Goal: Communication & Community: Share content

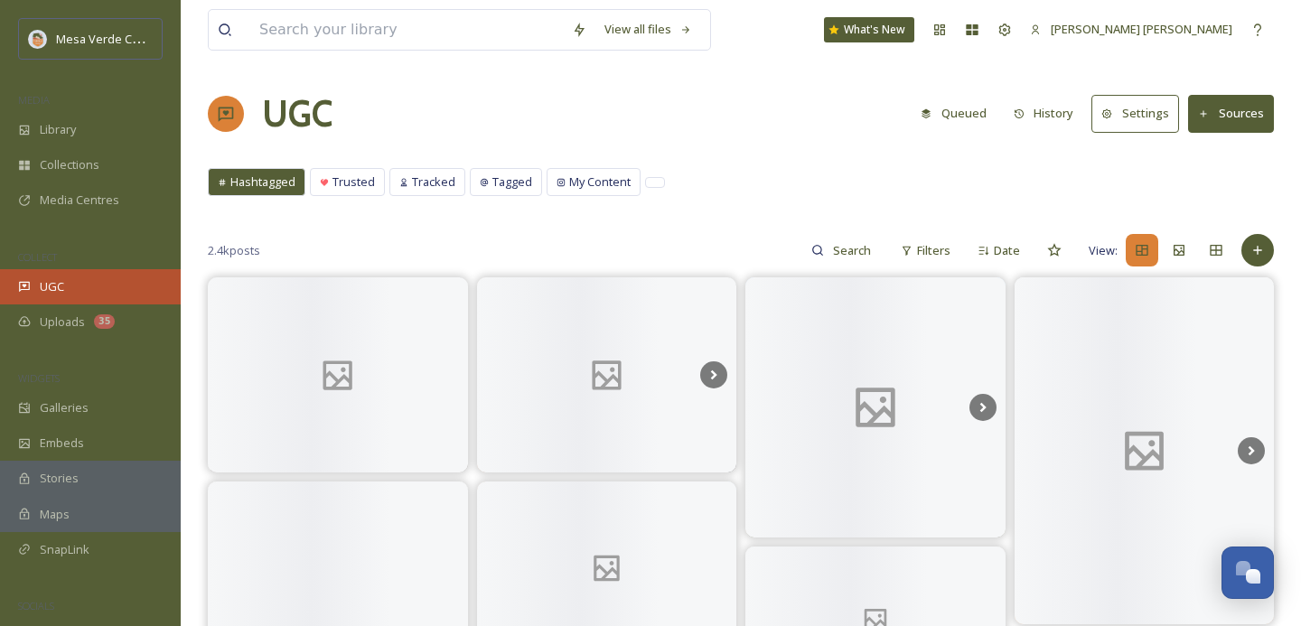
click at [73, 296] on div "UGC" at bounding box center [90, 286] width 181 height 35
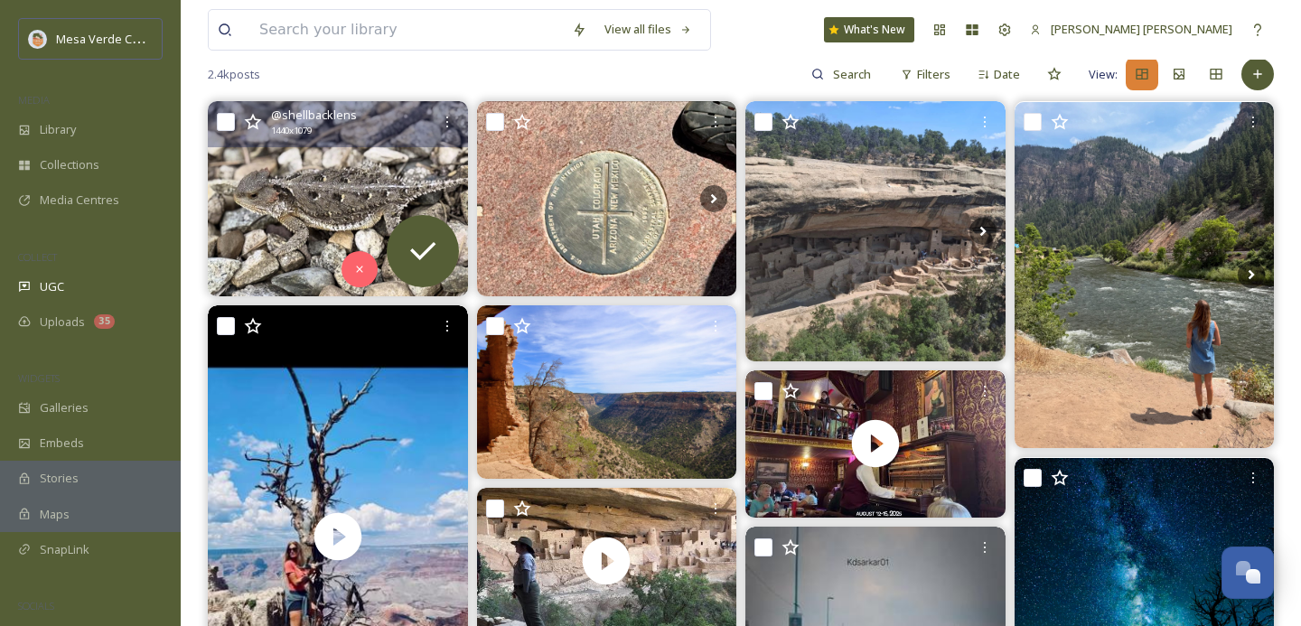
scroll to position [187, 0]
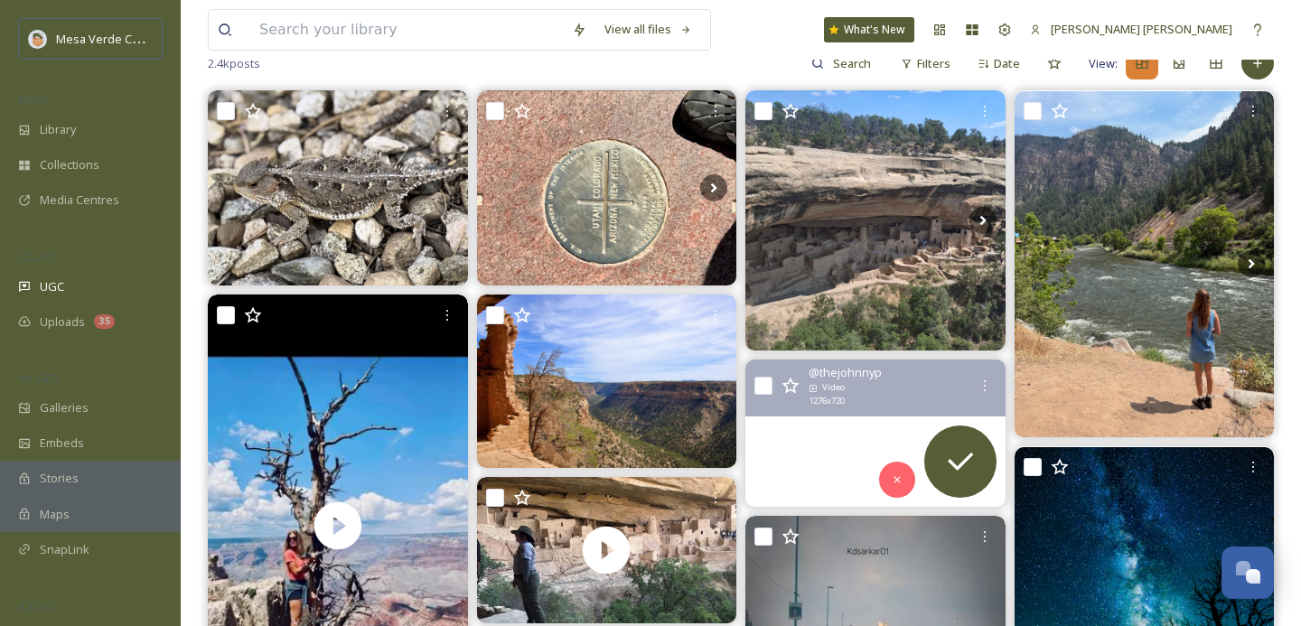
click at [791, 438] on video "Aug 2025\a\a#SeeingAmerica #Durango #StraterHotel #AnimasRiver #MesaVerdeNation…" at bounding box center [876, 433] width 260 height 147
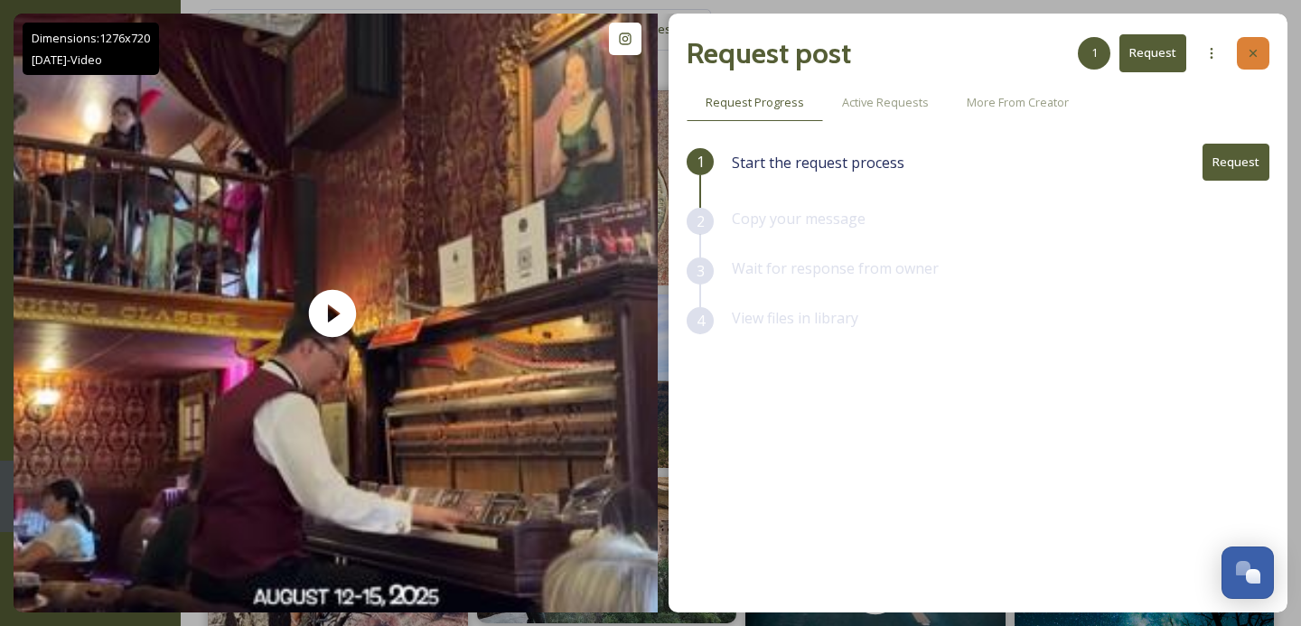
click at [1246, 52] on icon at bounding box center [1253, 53] width 14 height 14
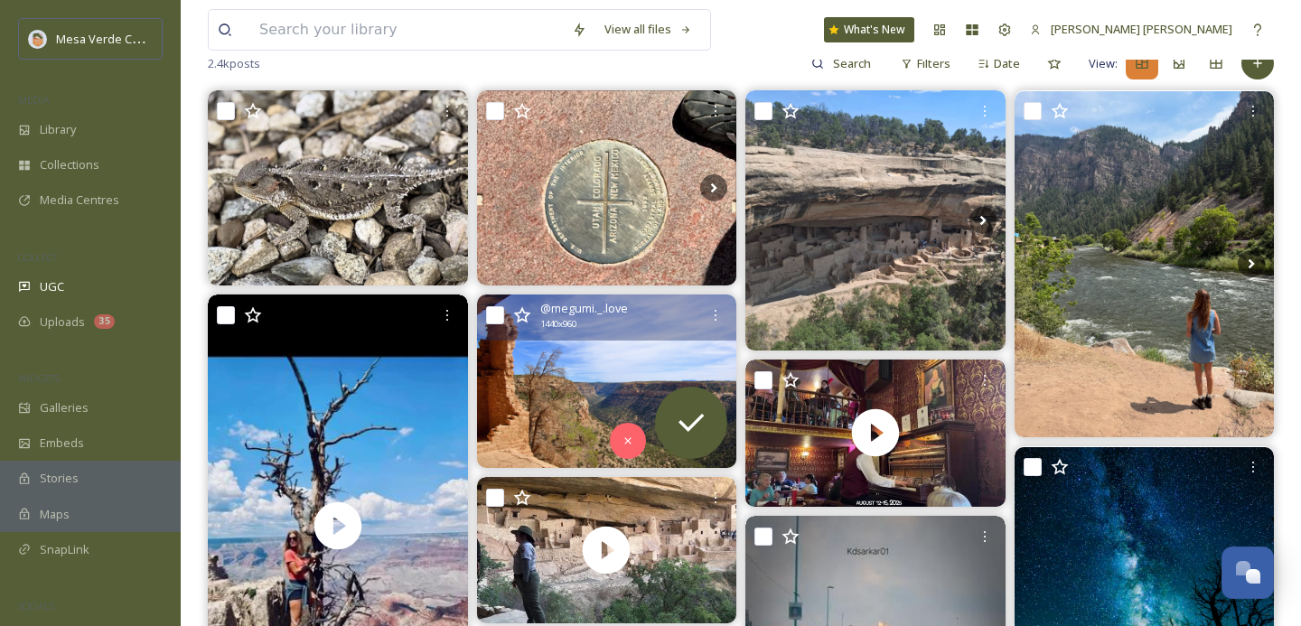
click at [600, 371] on img at bounding box center [607, 382] width 260 height 174
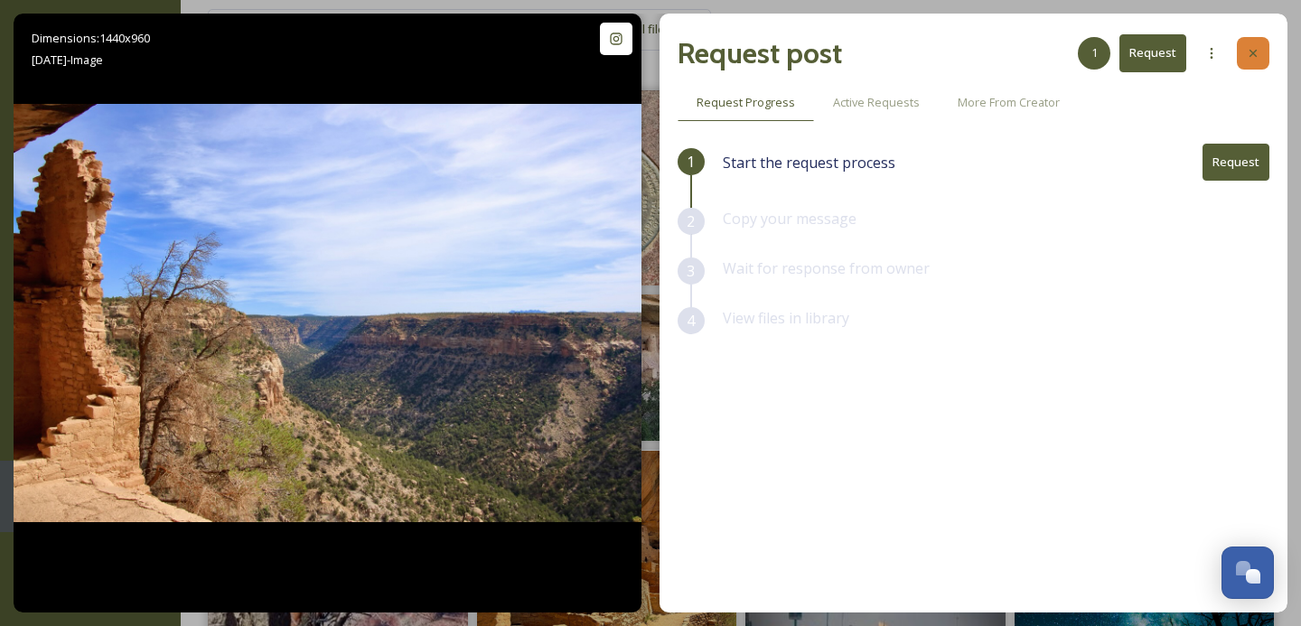
click at [1263, 52] on div at bounding box center [1253, 53] width 33 height 33
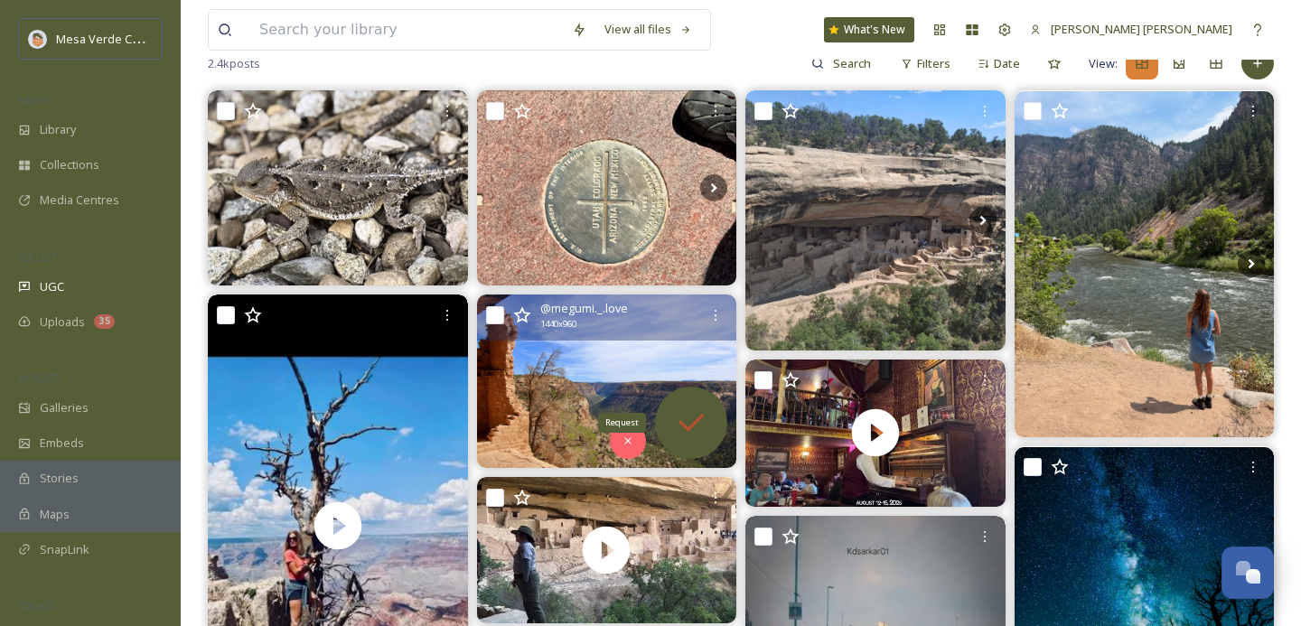
click at [696, 415] on icon at bounding box center [691, 423] width 36 height 36
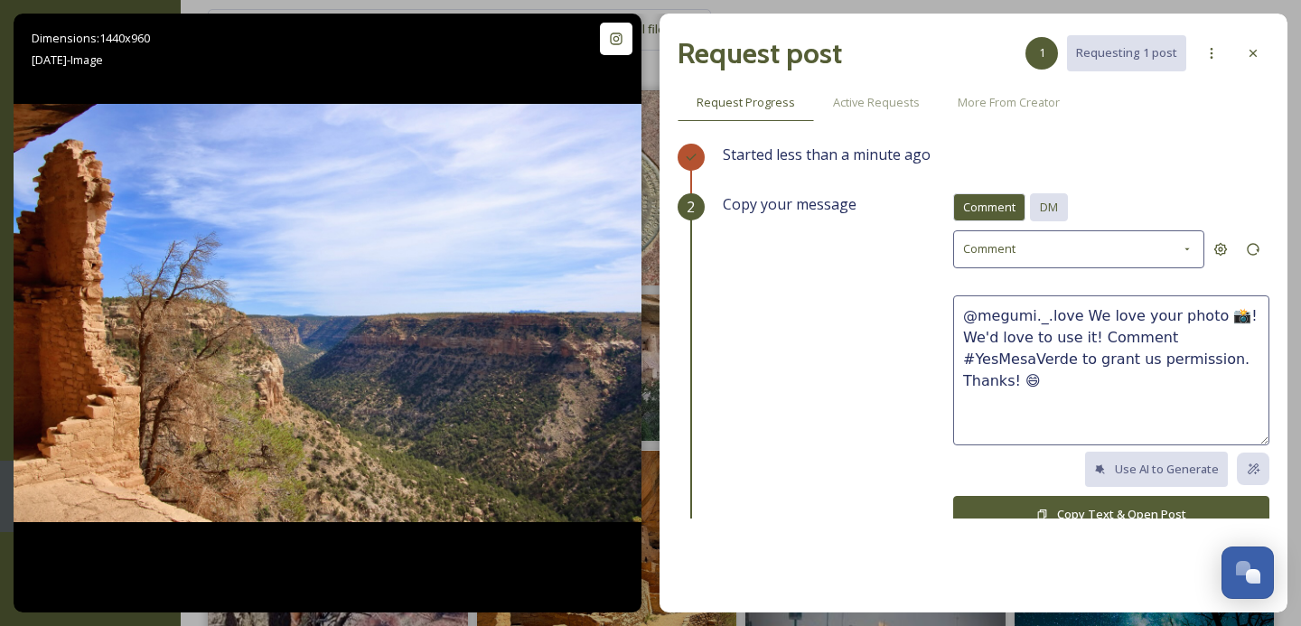
click at [1056, 208] on span "DM" at bounding box center [1049, 207] width 18 height 17
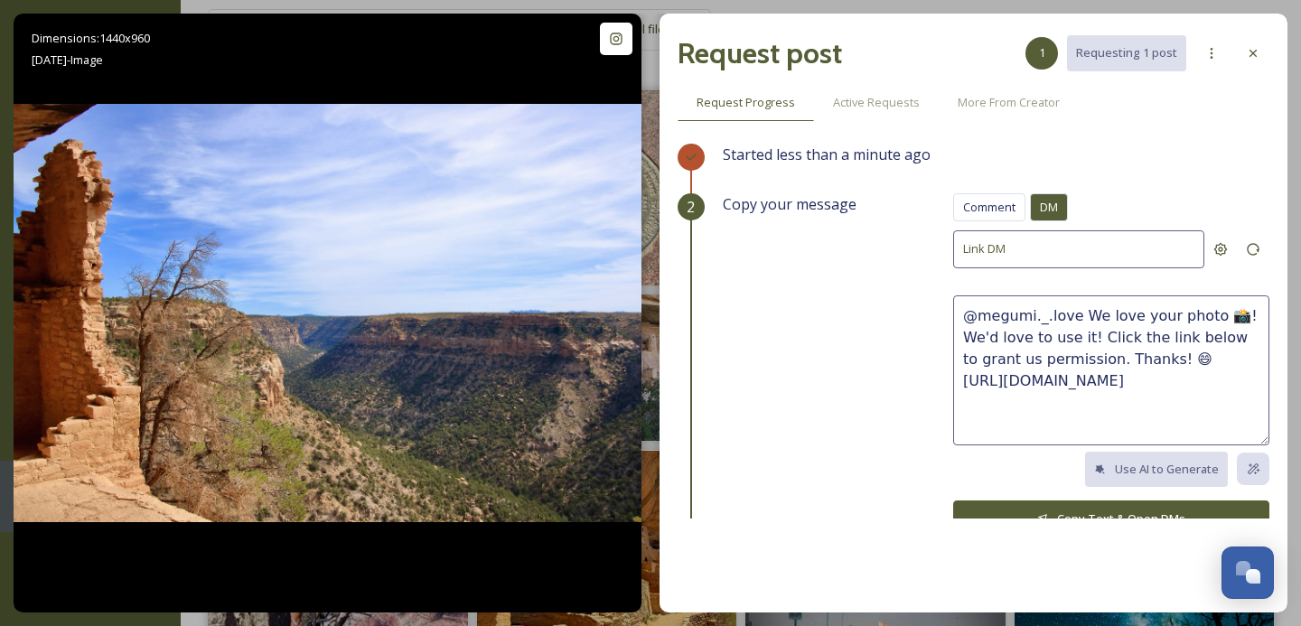
drag, startPoint x: 1220, startPoint y: 315, endPoint x: 1079, endPoint y: 314, distance: 141.0
click at [1079, 314] on textarea "@megumi._.love We love your photo 📸! We'd love to use it! Click the link below …" at bounding box center [1111, 371] width 316 height 150
click at [1083, 338] on textarea "@megumi._.love This is a beautiful photo! We'd love to use it! Click the link b…" at bounding box center [1111, 371] width 316 height 150
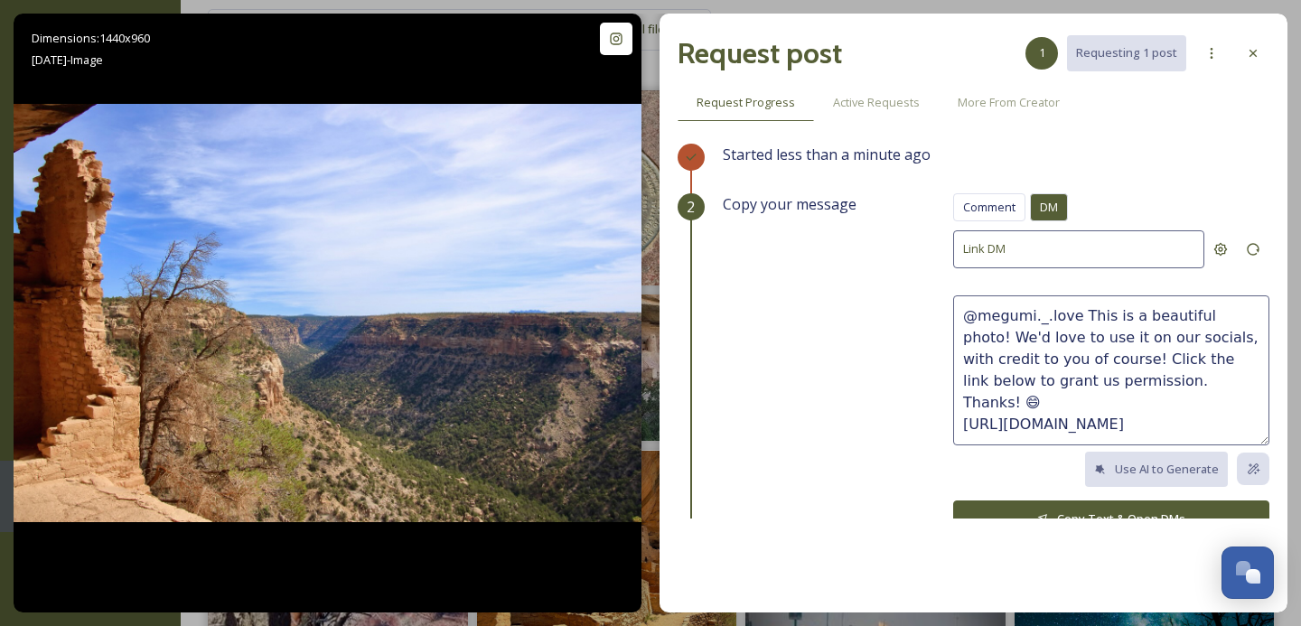
drag, startPoint x: 1116, startPoint y: 380, endPoint x: 1079, endPoint y: 359, distance: 42.5
click at [1080, 359] on textarea "@megumi._.love This is a beautiful photo! We'd love to use it on our socials, w…" at bounding box center [1111, 371] width 316 height 150
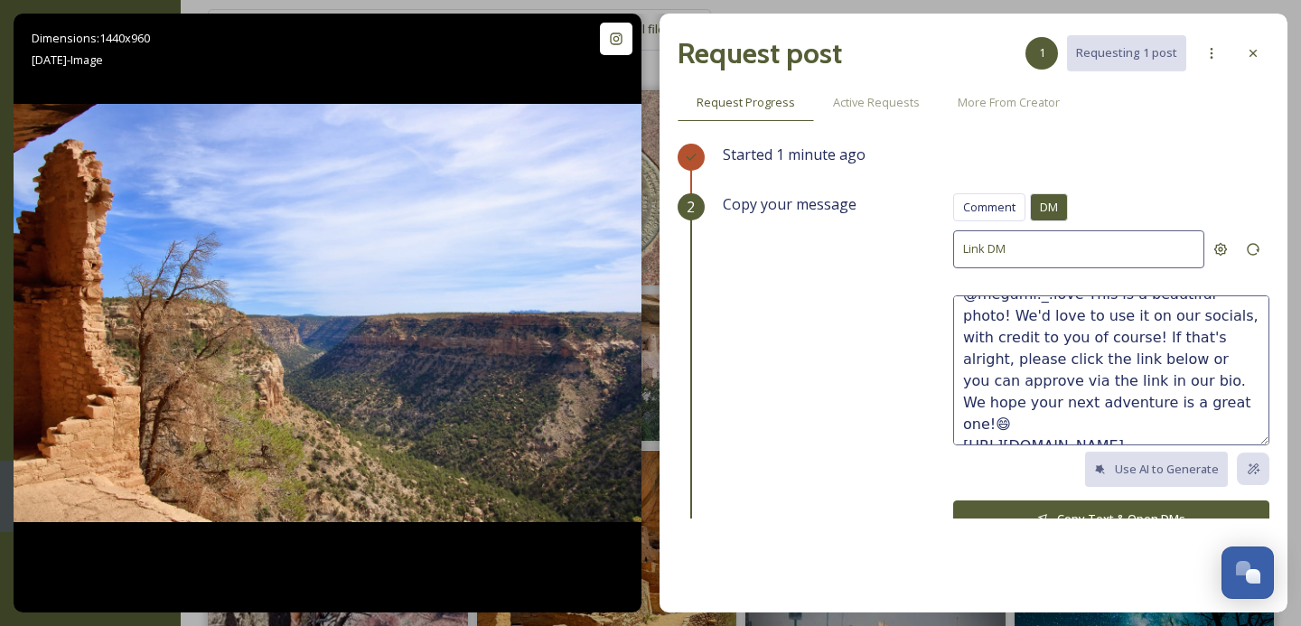
type textarea "@megumi._.love This is a beautiful photo! We'd love to use it on our socials, w…"
click at [1048, 502] on button "Copy Text & Open DMs" at bounding box center [1111, 519] width 316 height 37
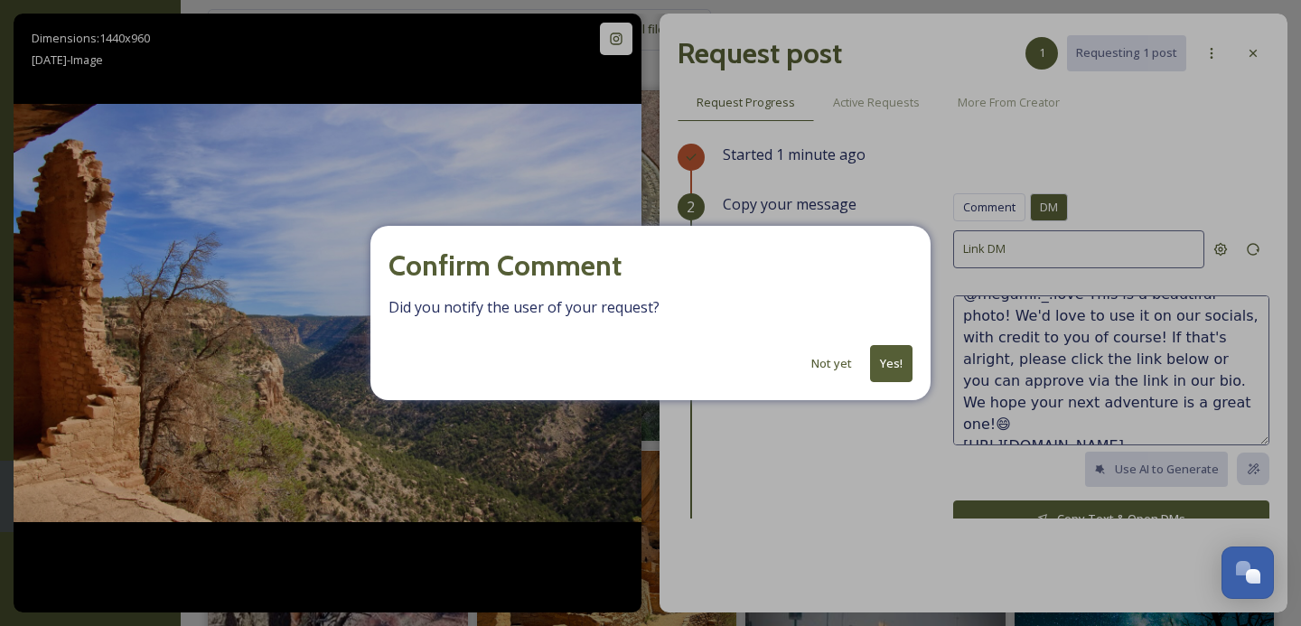
click at [897, 362] on button "Yes!" at bounding box center [891, 363] width 42 height 37
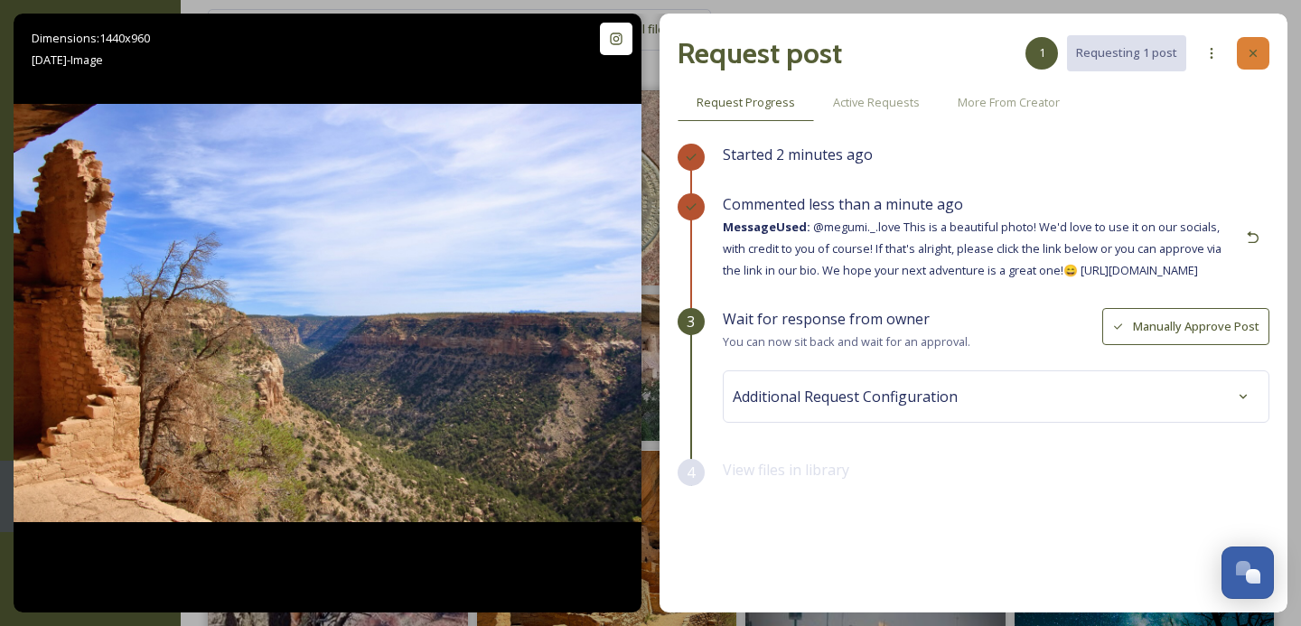
click at [1252, 53] on icon at bounding box center [1253, 53] width 7 height 7
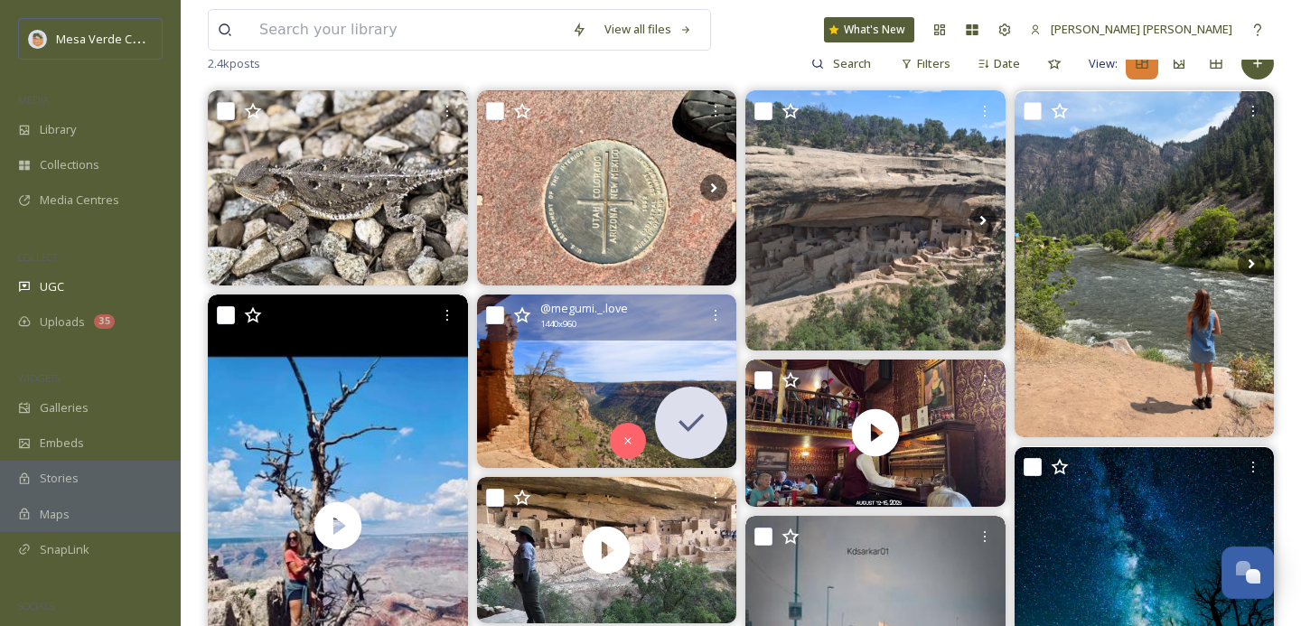
scroll to position [434, 0]
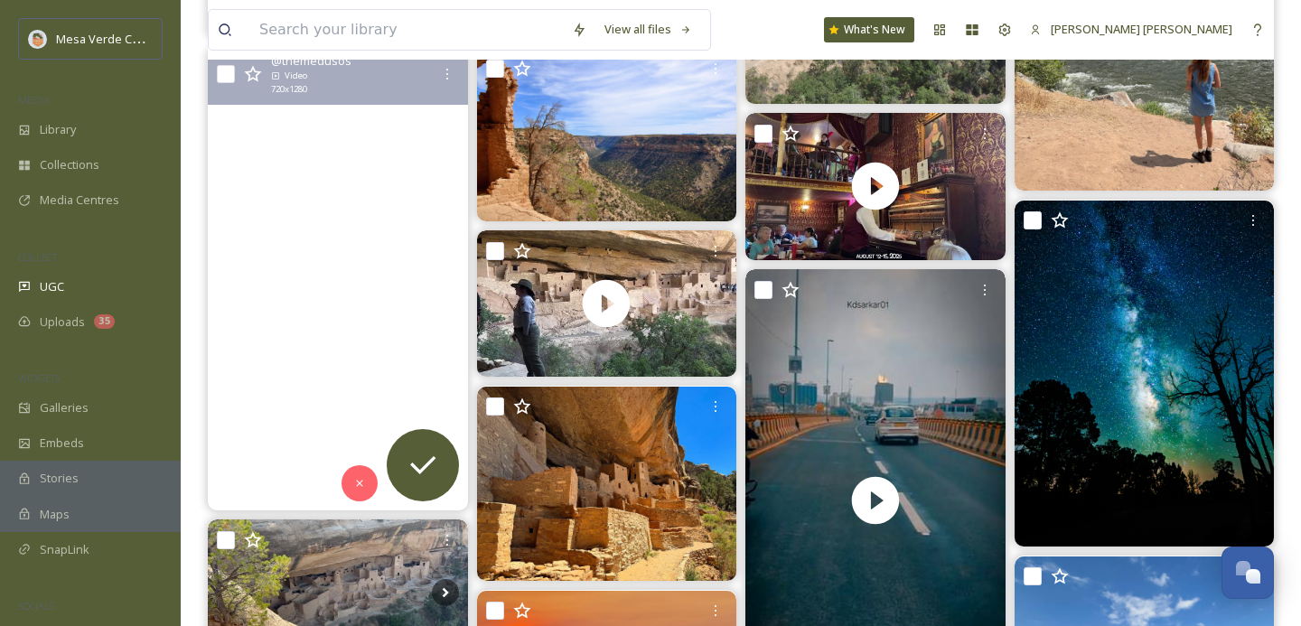
click at [399, 382] on video "“Walking On The Edge” - Sons Of Legion 2025 🏜️🌵 sonsoflegion #walkingontheedge …" at bounding box center [338, 279] width 260 height 463
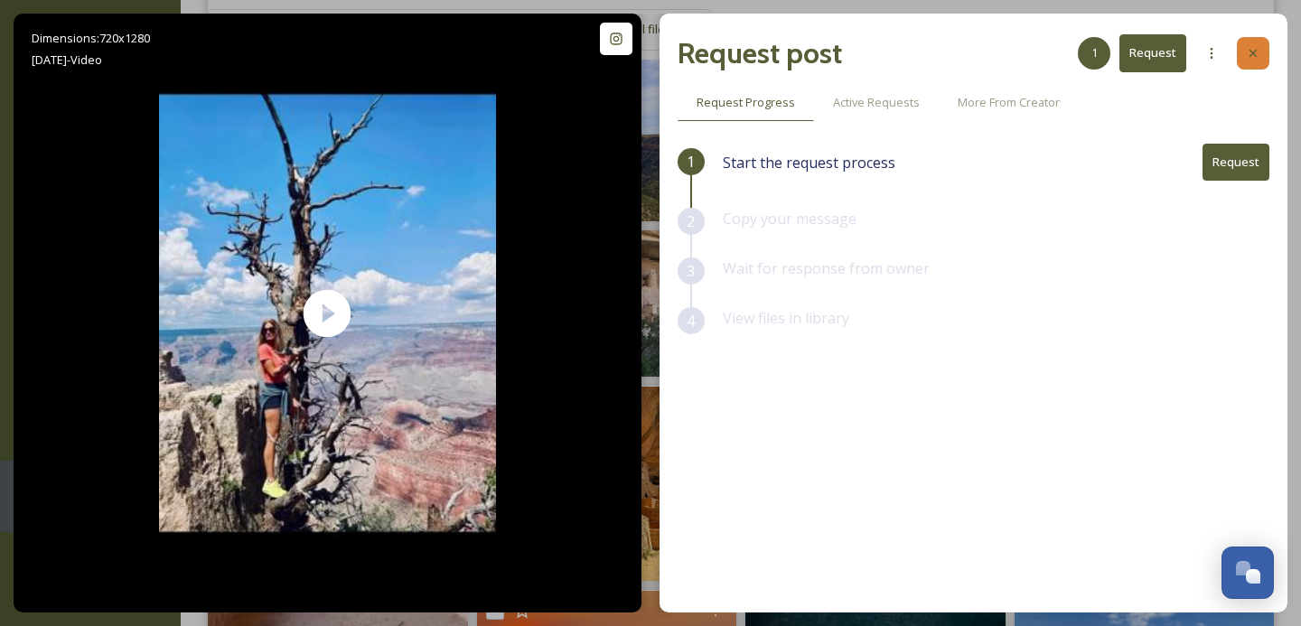
click at [1259, 54] on icon at bounding box center [1253, 53] width 14 height 14
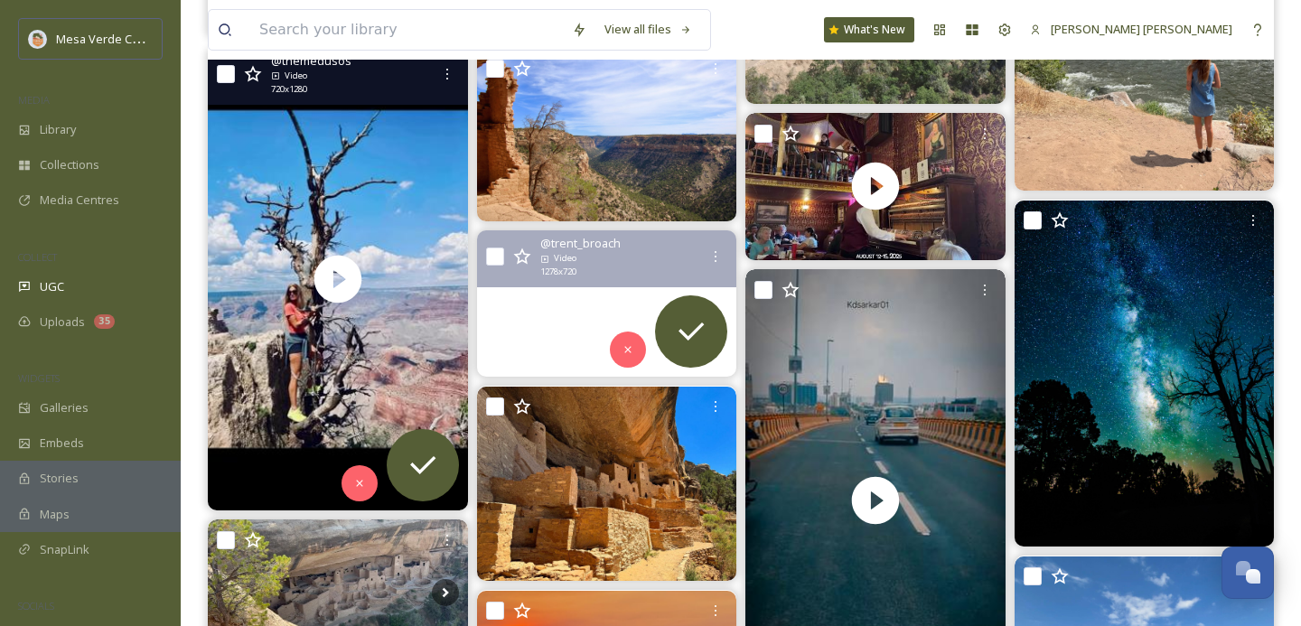
click at [559, 308] on video "Think I’m the first on the Cliff Palace tour with this answer😂\a#padel #padelte…" at bounding box center [606, 303] width 260 height 146
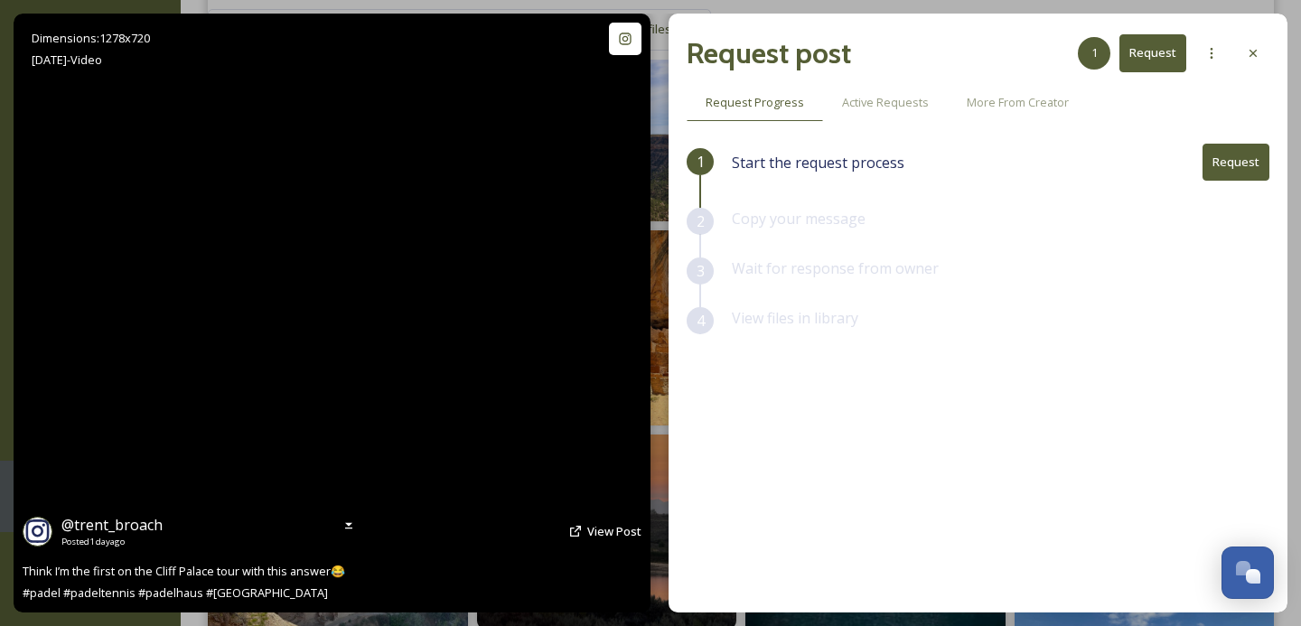
click at [354, 360] on video "Think I’m the first on the Cliff Palace tour with this answer😂\a#padel #padelte…" at bounding box center [332, 313] width 651 height 599
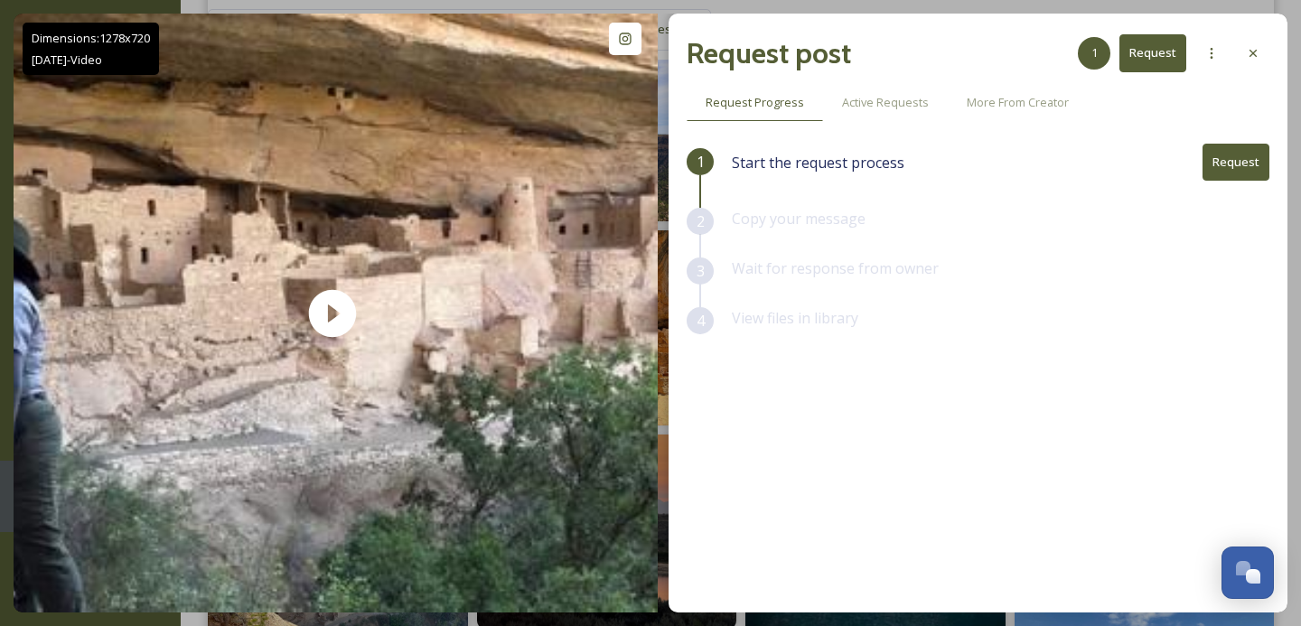
click at [1227, 165] on button "Request" at bounding box center [1236, 162] width 67 height 37
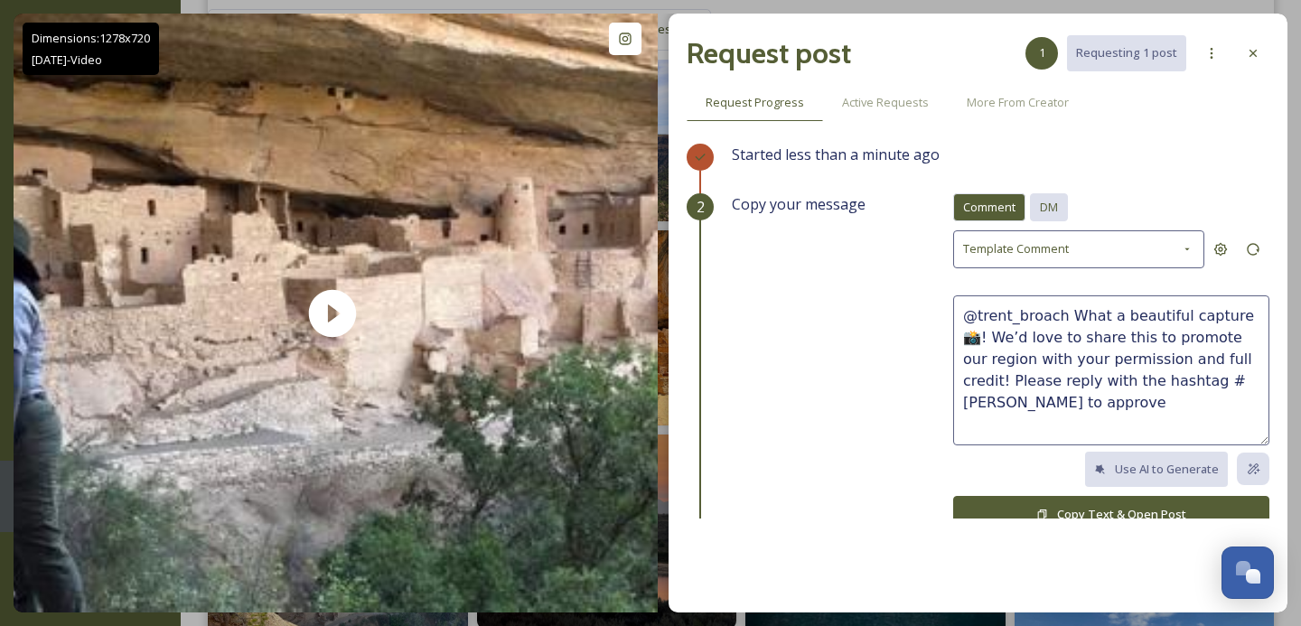
click at [1064, 205] on div "DM" at bounding box center [1049, 207] width 38 height 28
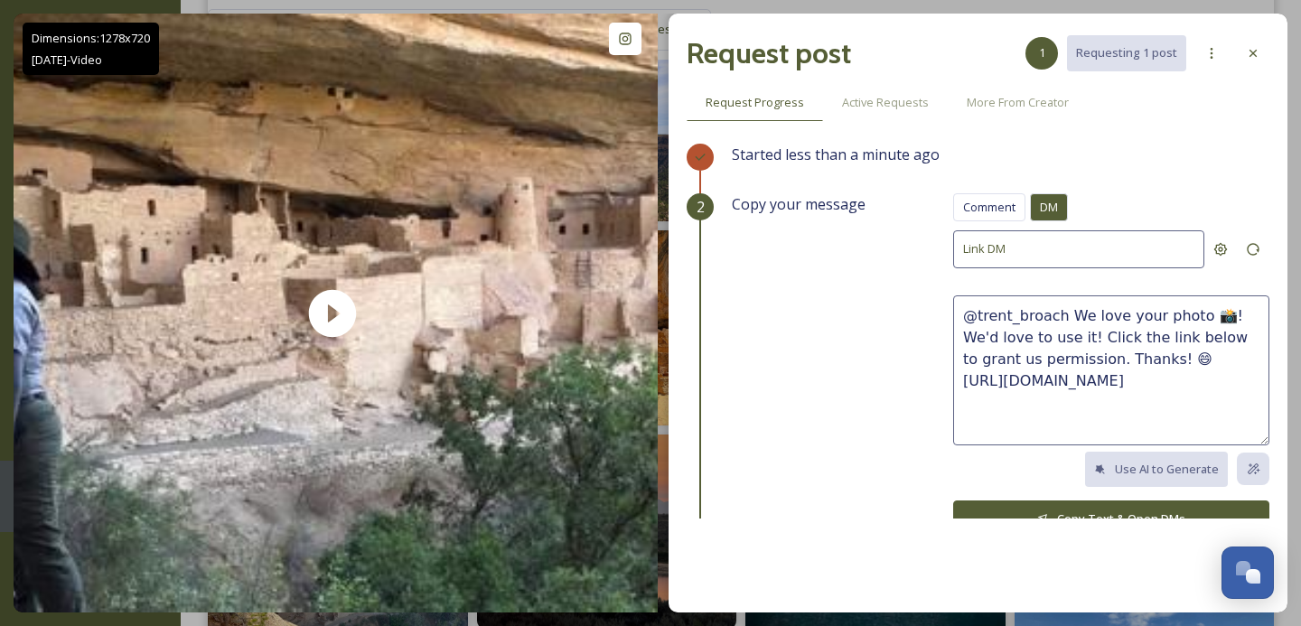
drag, startPoint x: 1117, startPoint y: 357, endPoint x: 1066, endPoint y: 316, distance: 64.9
click at [1066, 316] on textarea "@trent_broach We love your photo 📸! We'd love to use it! Click the link below t…" at bounding box center [1111, 371] width 316 height 150
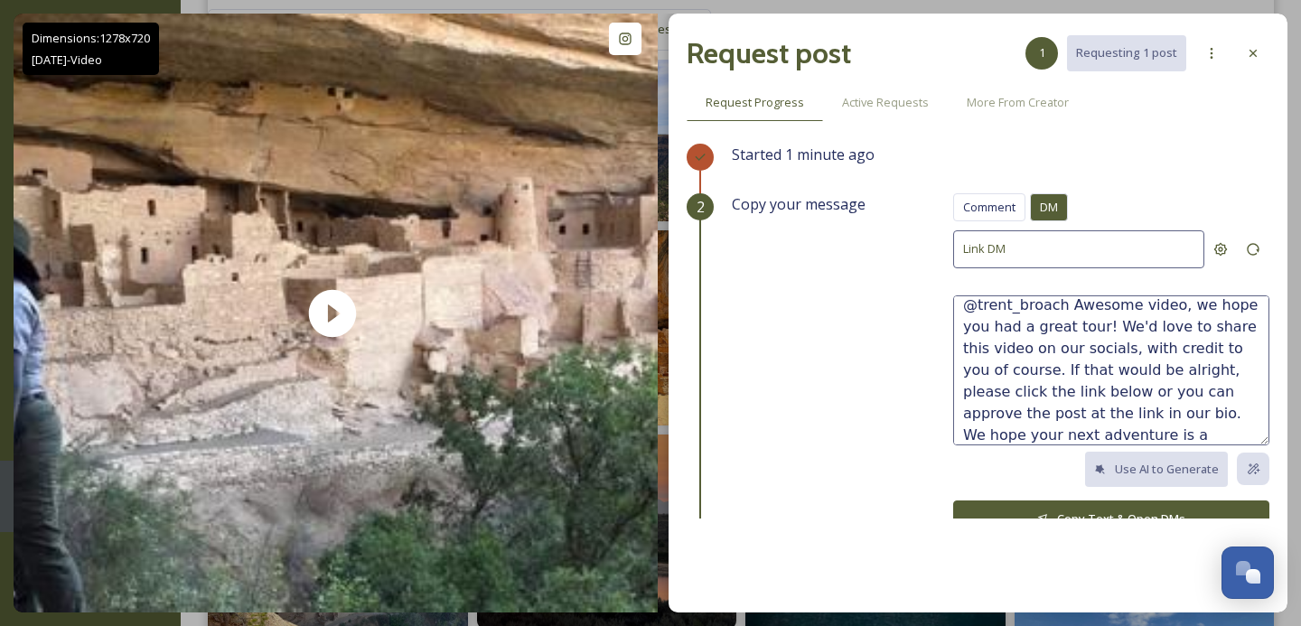
scroll to position [43, 0]
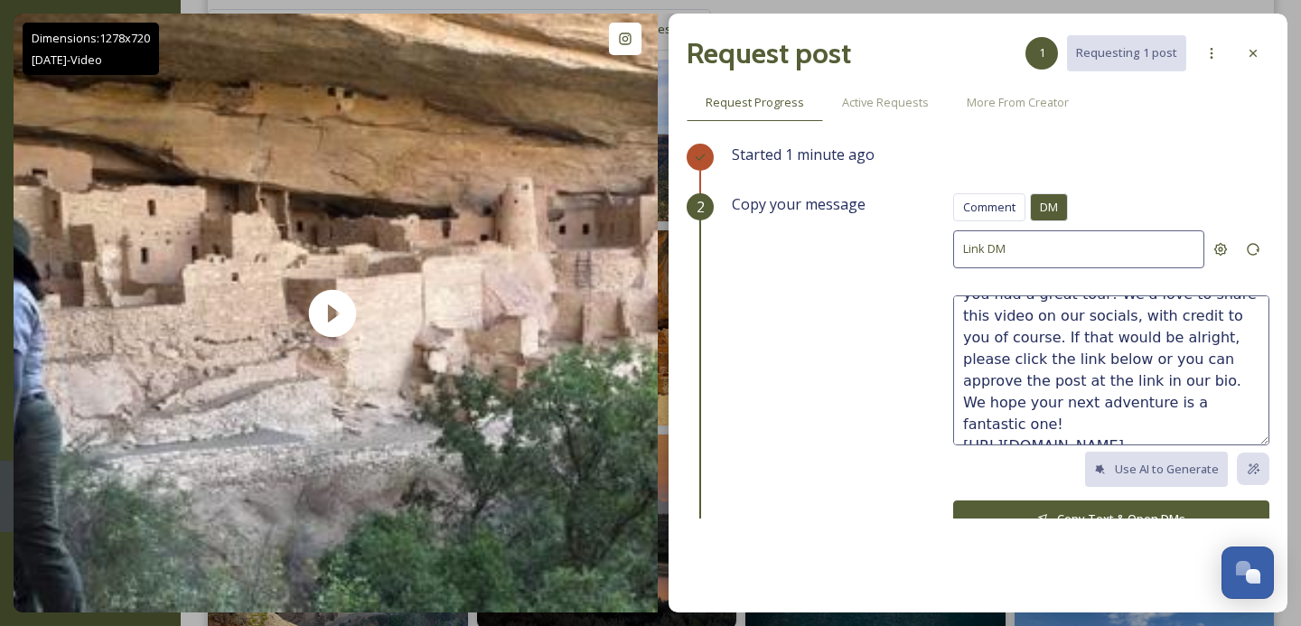
click at [1217, 437] on textarea "@trent_broach Awesome video, we hope you had a great tour! We'd love to share t…" at bounding box center [1111, 371] width 316 height 150
drag, startPoint x: 1258, startPoint y: 424, endPoint x: 1245, endPoint y: 424, distance: 12.7
click at [1245, 424] on textarea "@trent_broach Awesome video, we hope you had a great tour! We'd love to share t…" at bounding box center [1111, 371] width 316 height 150
click at [1153, 399] on textarea "@trent_broach Awesome video, we hope you had a great tour! We'd love to share t…" at bounding box center [1111, 371] width 316 height 150
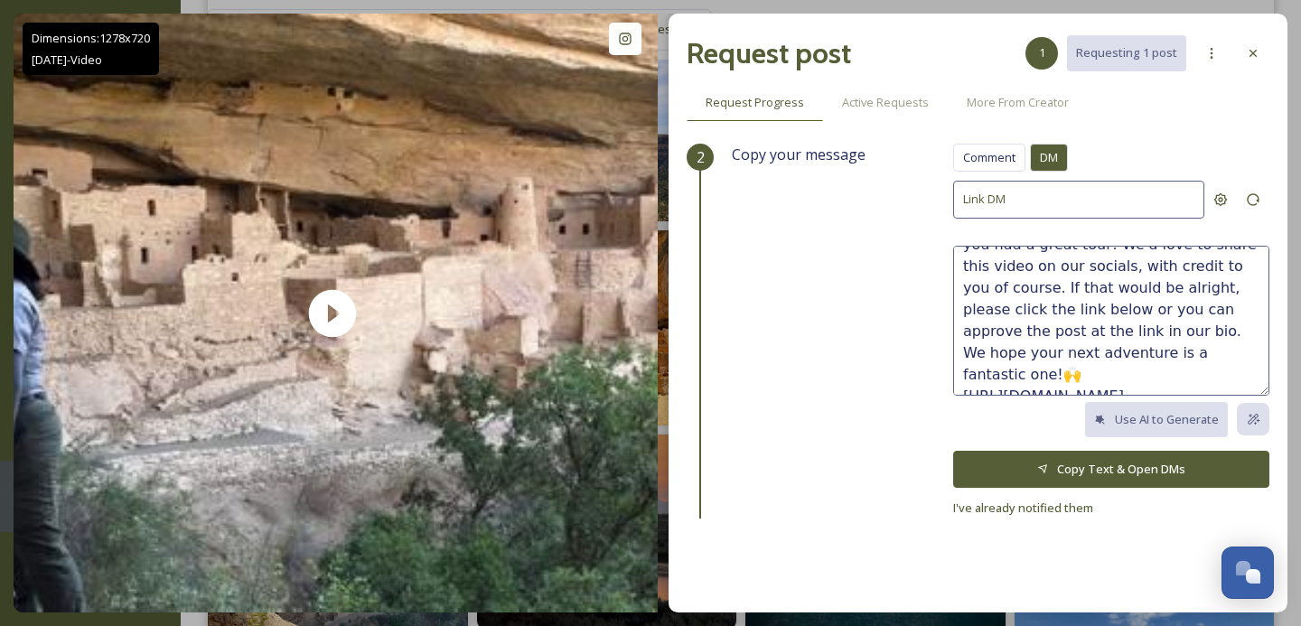
type textarea "@trent_broach Awesome video, we hope you had a great tour! We'd love to share t…"
click at [1055, 465] on button "Copy Text & Open DMs" at bounding box center [1111, 469] width 316 height 37
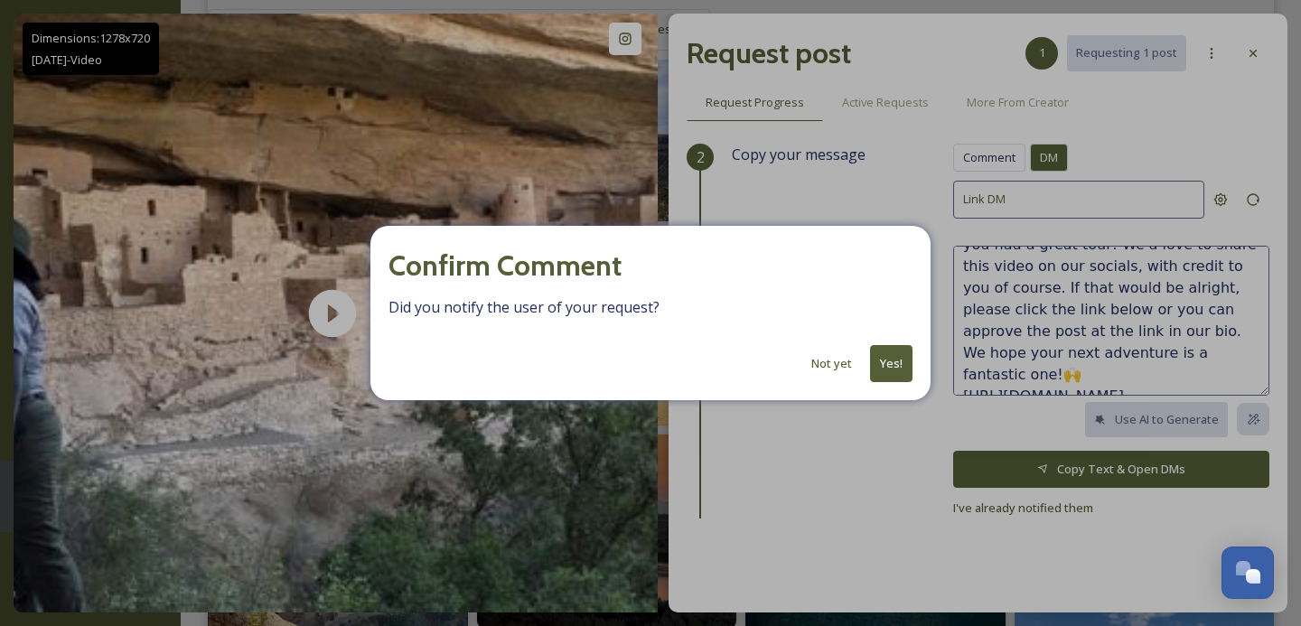
click at [896, 366] on button "Yes!" at bounding box center [891, 363] width 42 height 37
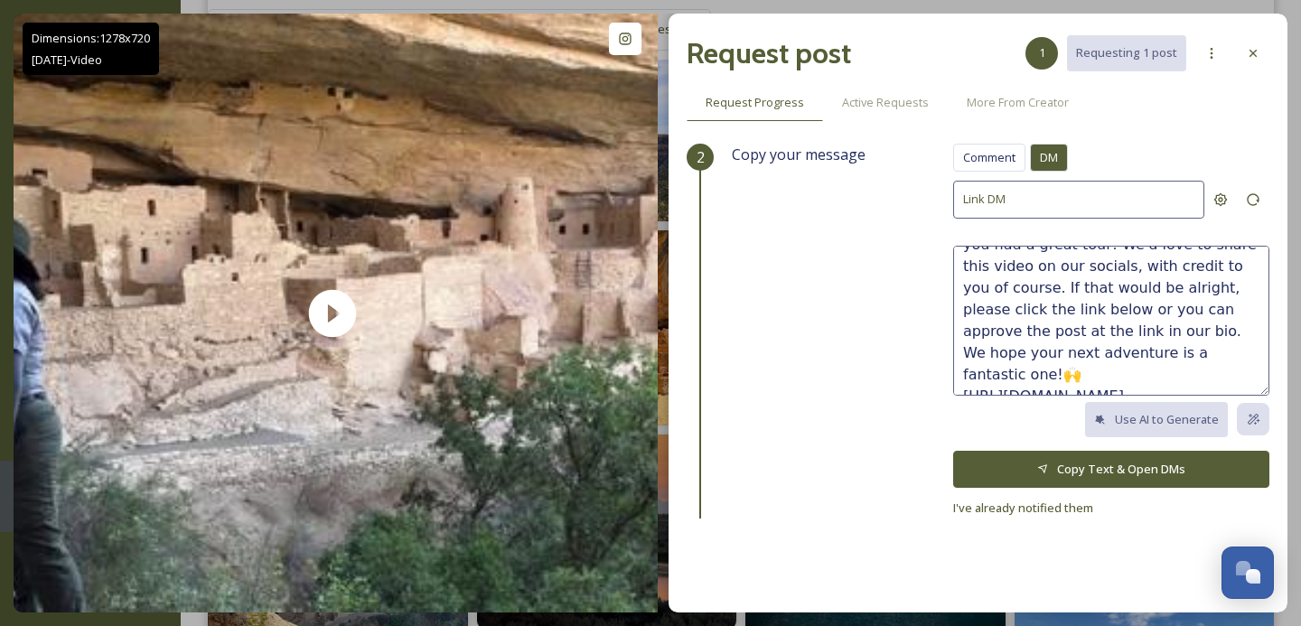
scroll to position [8, 0]
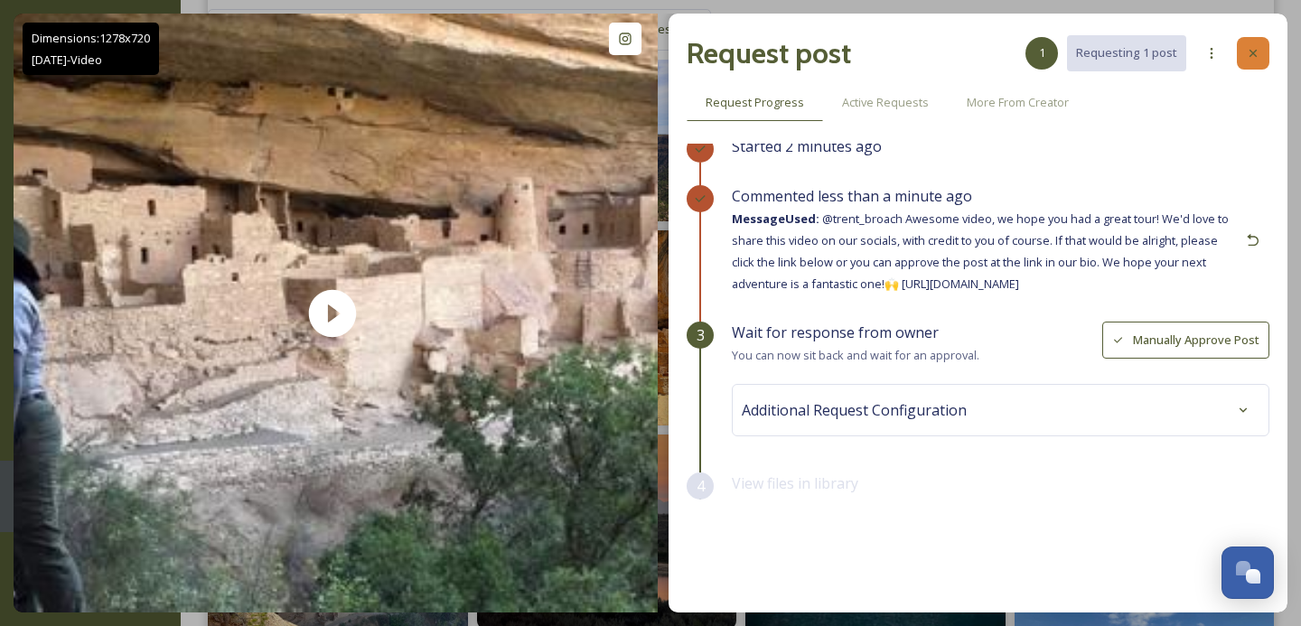
click at [1258, 47] on icon at bounding box center [1253, 53] width 14 height 14
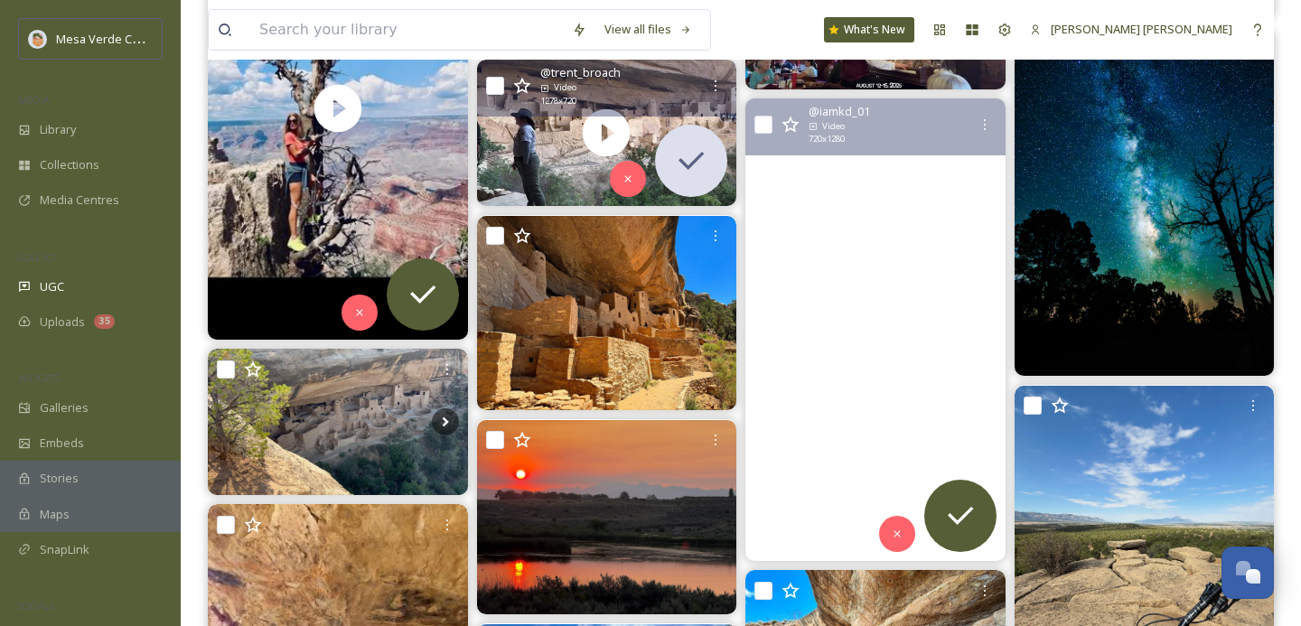
scroll to position [607, 0]
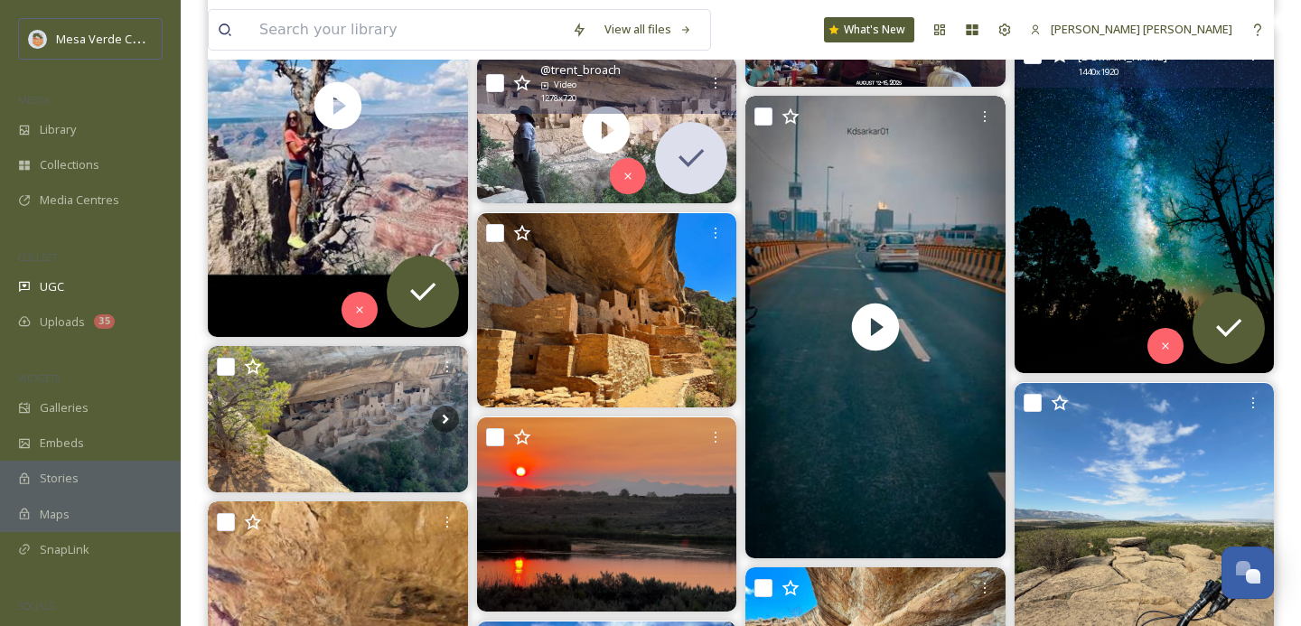
click at [1103, 240] on img at bounding box center [1145, 200] width 260 height 346
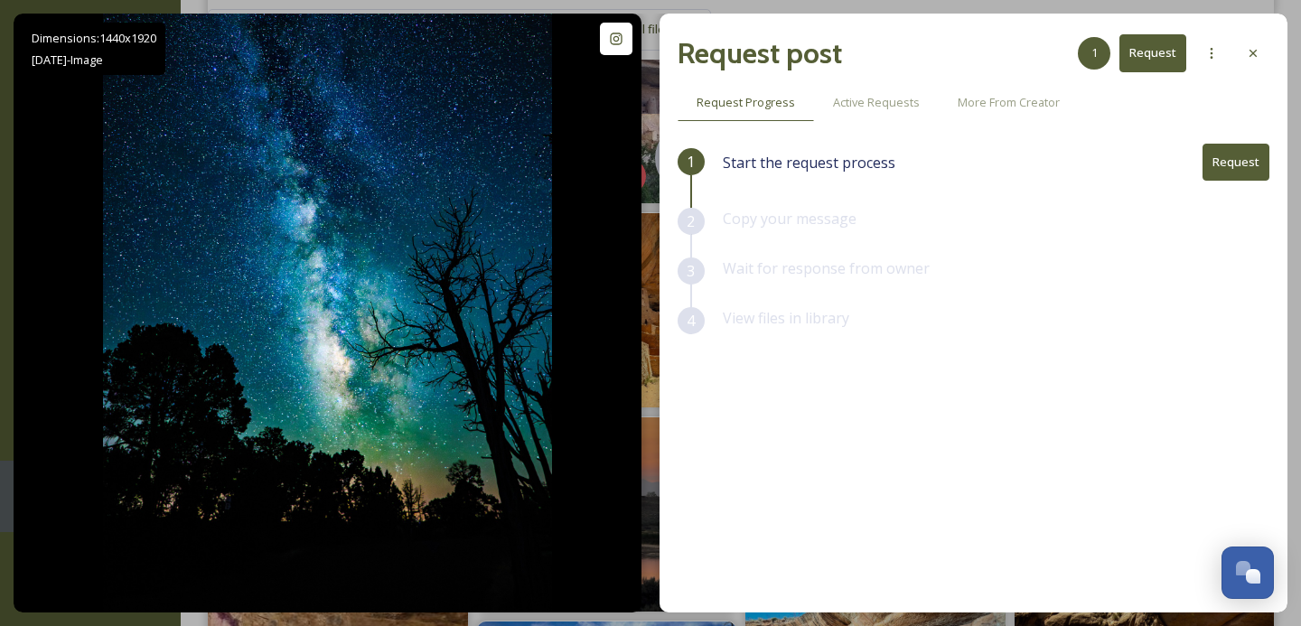
click at [1231, 169] on button "Request" at bounding box center [1236, 162] width 67 height 37
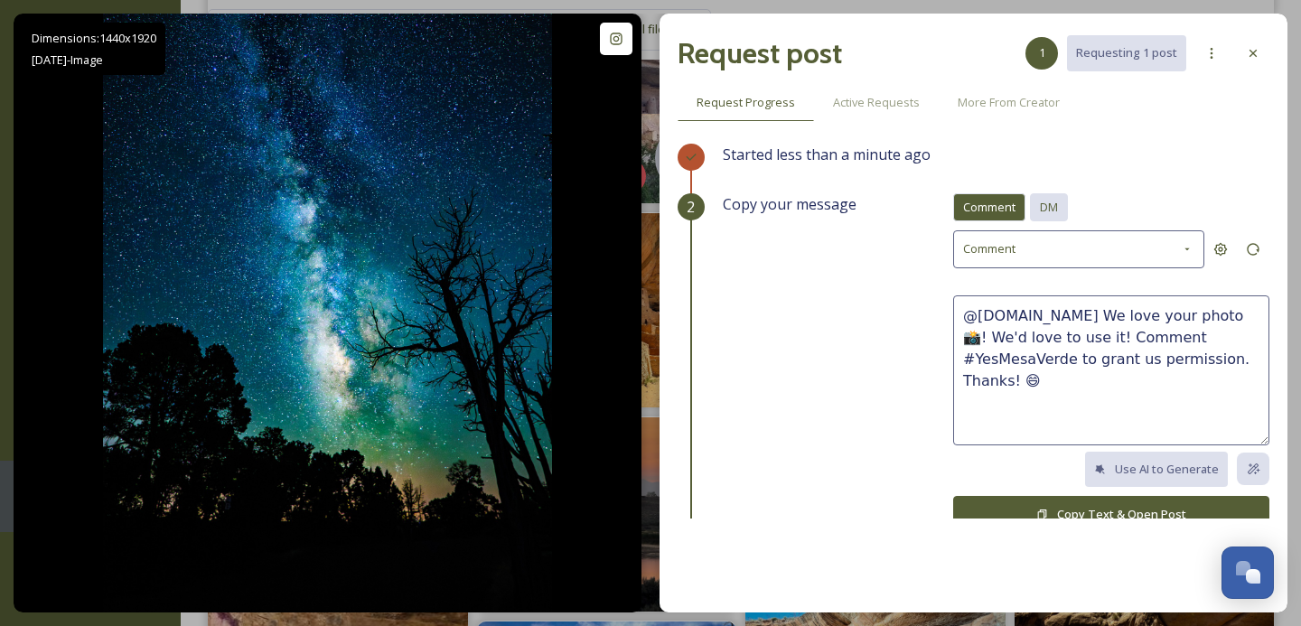
click at [1058, 208] on span "DM" at bounding box center [1049, 207] width 18 height 17
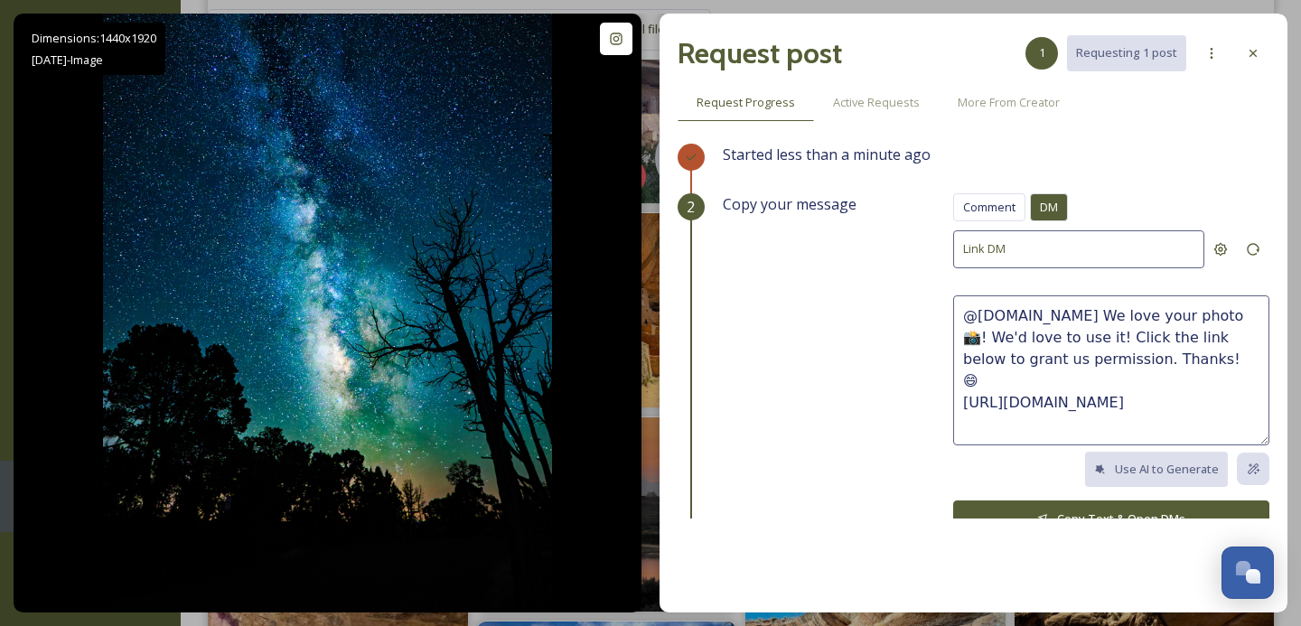
click at [1155, 355] on textarea "@[DOMAIN_NAME] We love your photo 📸! We'd love to use it! Click the link below …" at bounding box center [1111, 371] width 316 height 150
drag, startPoint x: 1170, startPoint y: 359, endPoint x: 1125, endPoint y: 321, distance: 59.0
click at [1125, 321] on textarea "@[DOMAIN_NAME] We love your photo 📸! We'd love to use it! Click the link below …" at bounding box center [1111, 371] width 316 height 150
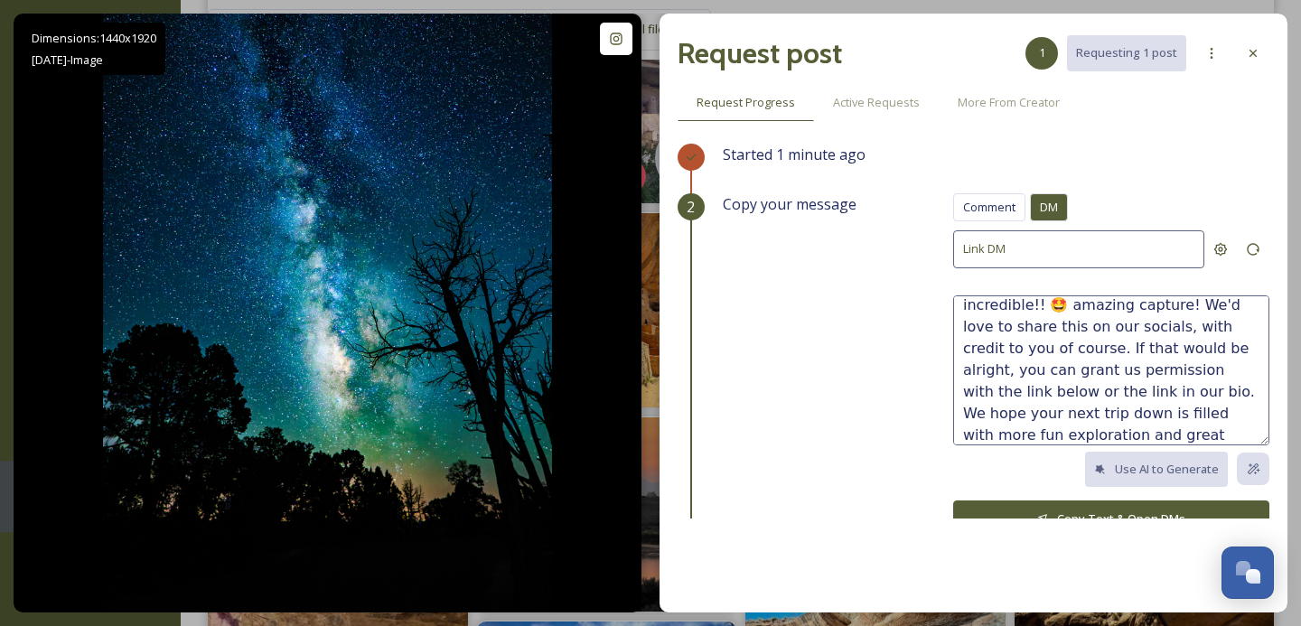
scroll to position [65, 0]
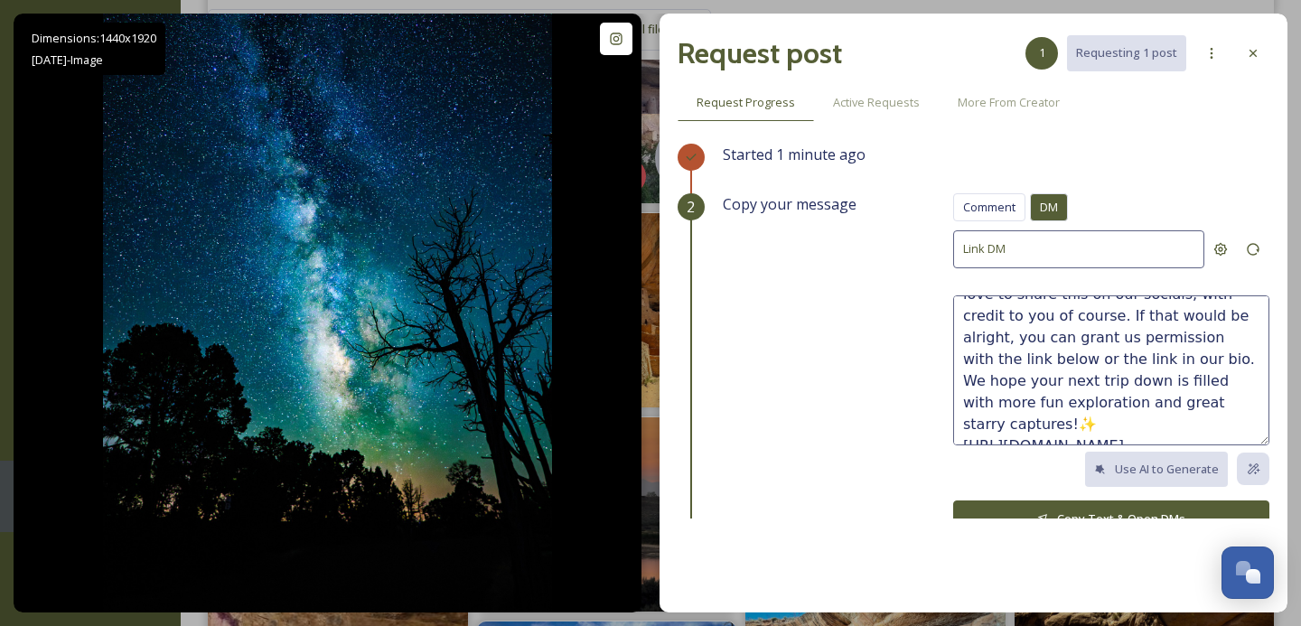
type textarea "@[DOMAIN_NAME] Wow, this photo is incredible!! 🤩 amazing capture! We'd love to …"
click at [1103, 512] on button "Copy Text & Open DMs" at bounding box center [1111, 519] width 316 height 37
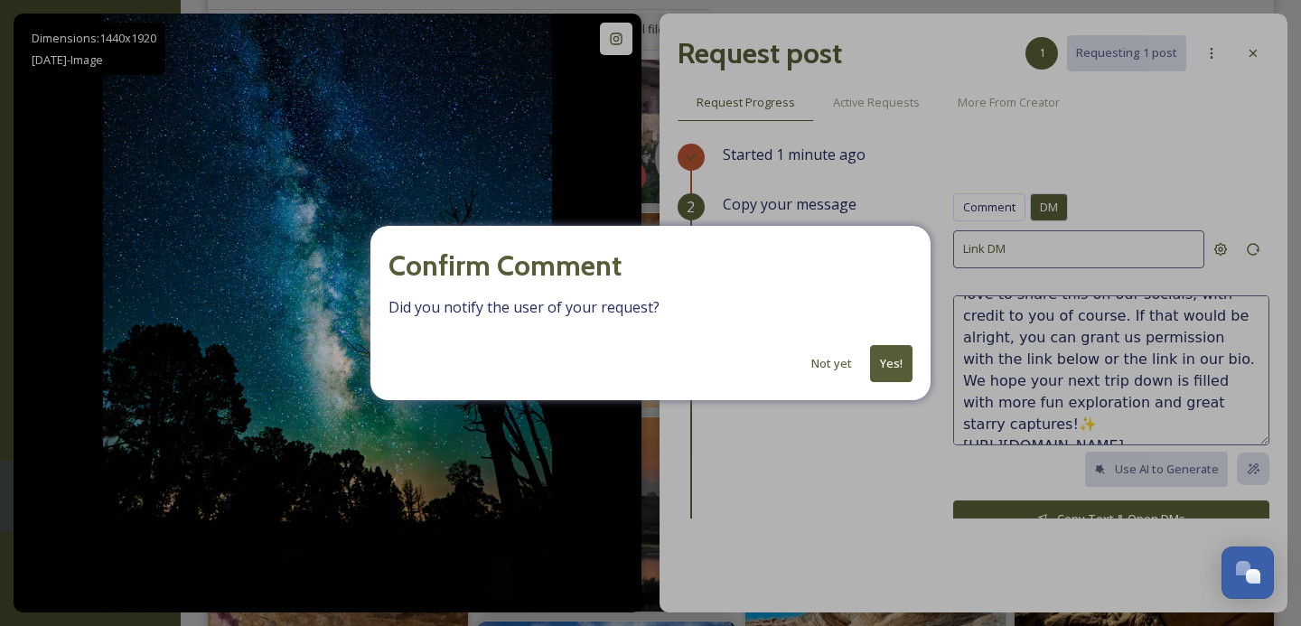
click at [897, 372] on button "Yes!" at bounding box center [891, 363] width 42 height 37
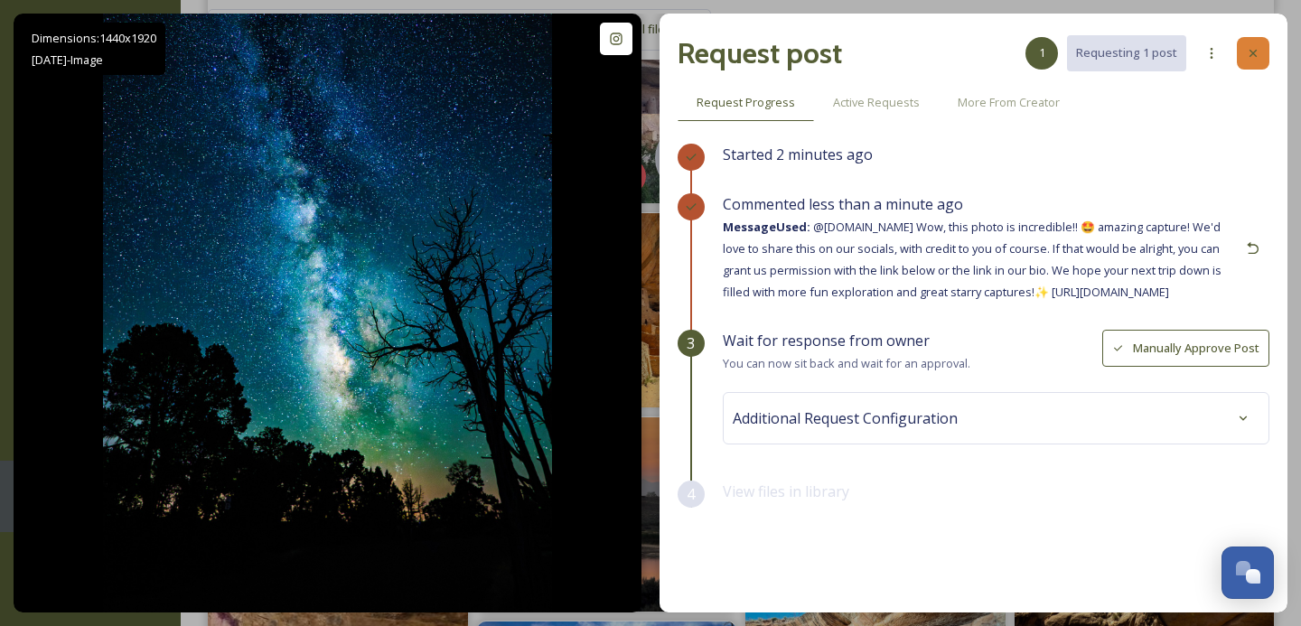
click at [1254, 53] on icon at bounding box center [1253, 53] width 14 height 14
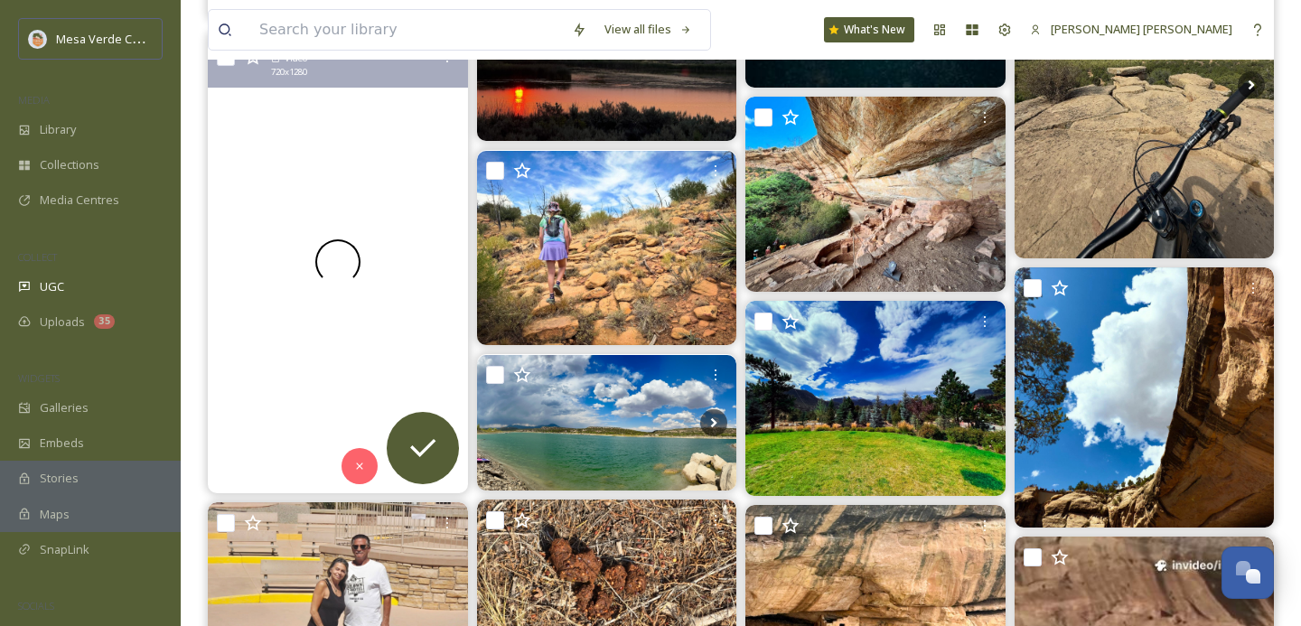
scroll to position [1025, 0]
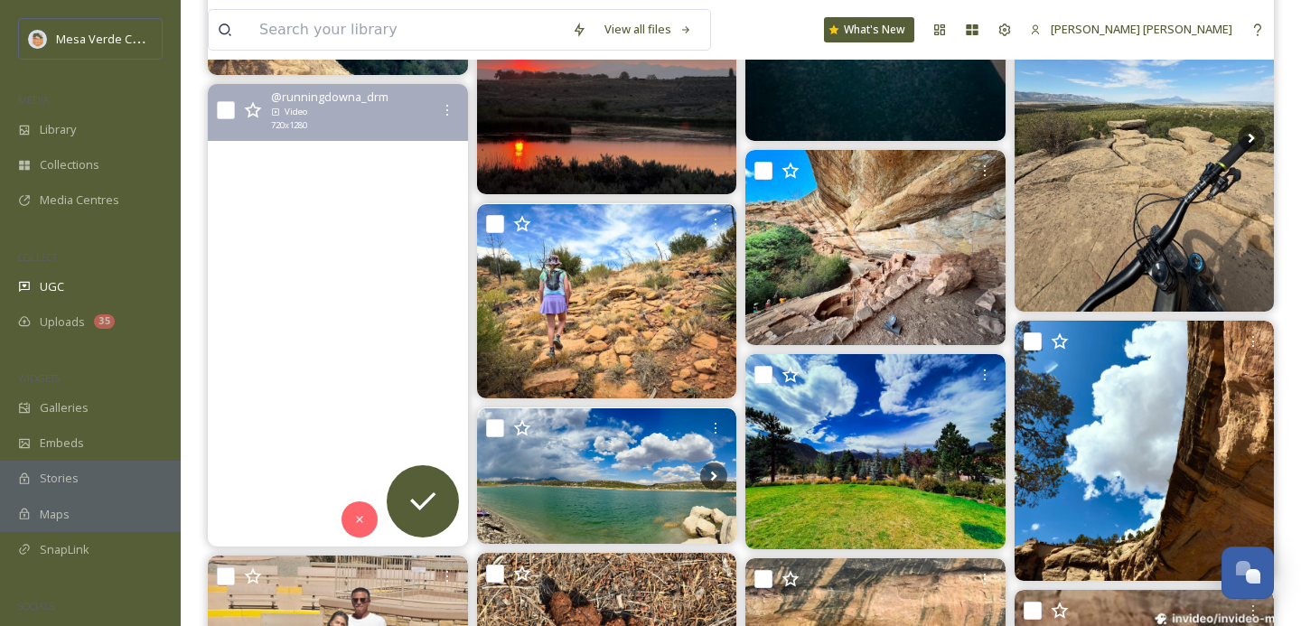
click at [421, 382] on video "#mesaverde" at bounding box center [338, 315] width 260 height 463
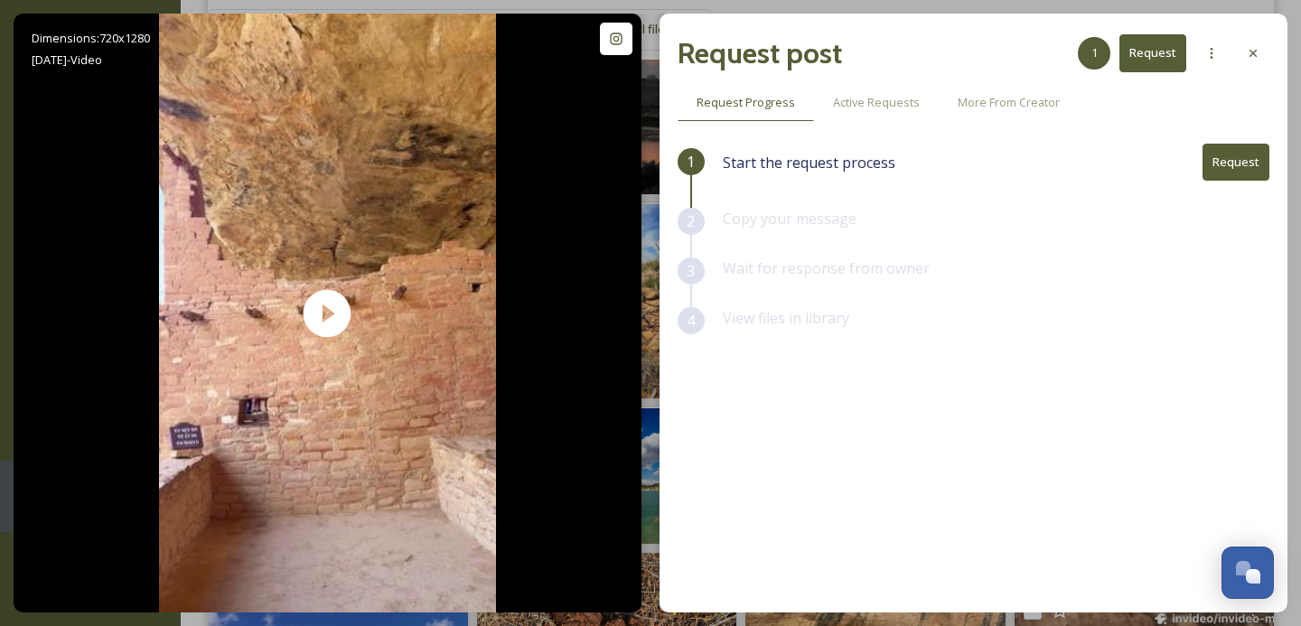
click at [1226, 161] on button "Request" at bounding box center [1236, 162] width 67 height 37
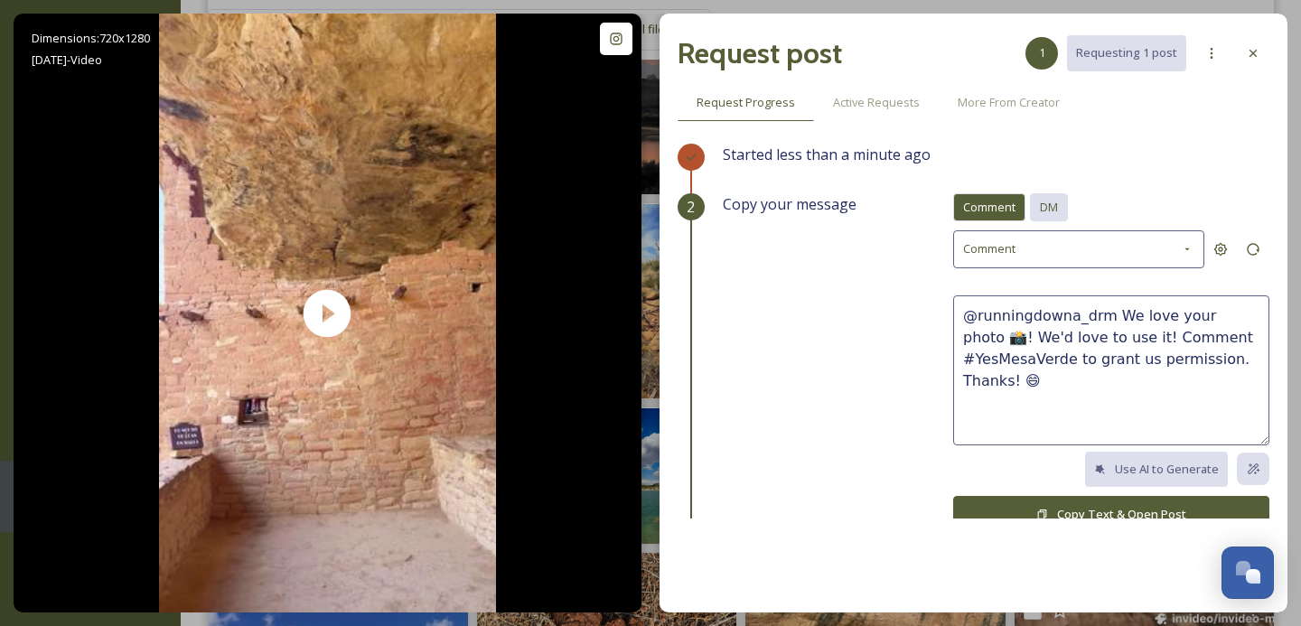
click at [1055, 204] on span "DM" at bounding box center [1049, 207] width 18 height 17
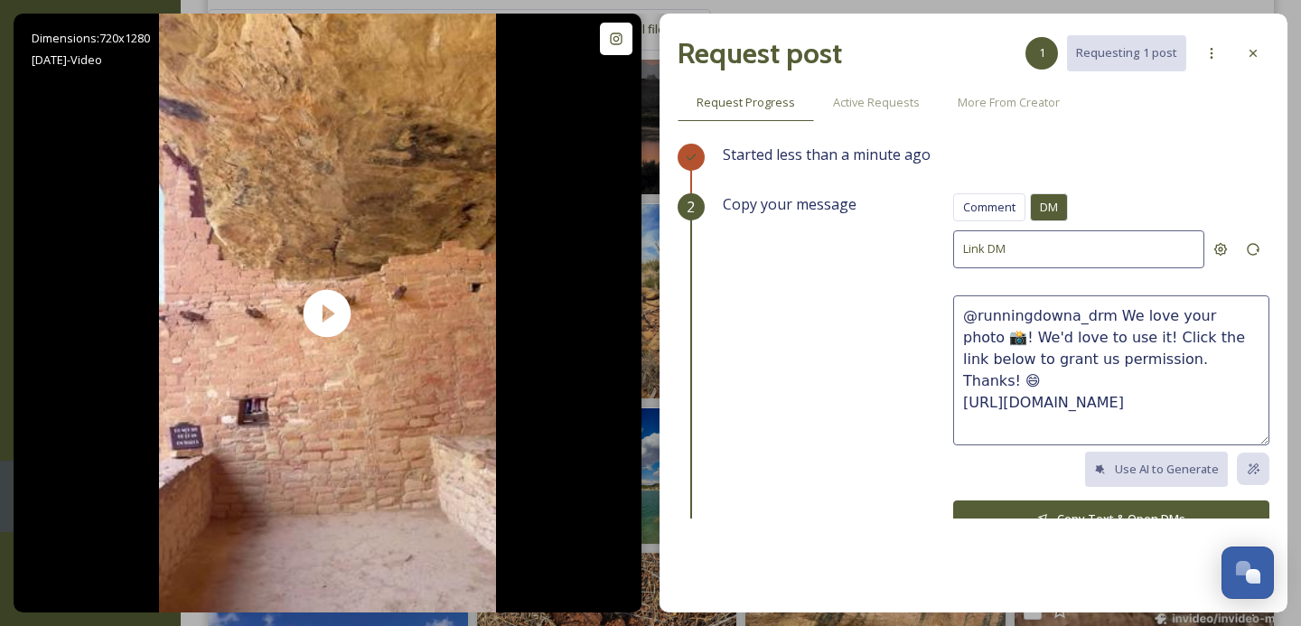
drag, startPoint x: 1171, startPoint y: 360, endPoint x: 1110, endPoint y: 321, distance: 72.7
click at [1110, 321] on textarea "@runningdowna_drm We love your photo 📸! We'd love to use it! Click the link bel…" at bounding box center [1111, 371] width 316 height 150
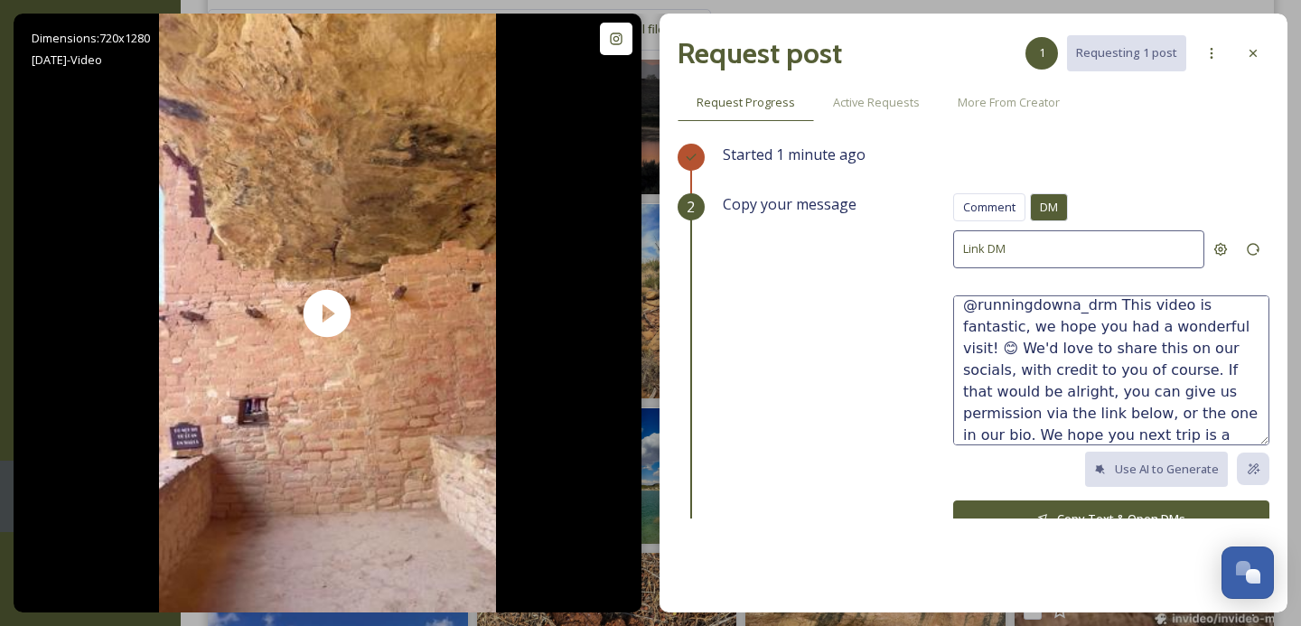
scroll to position [43, 0]
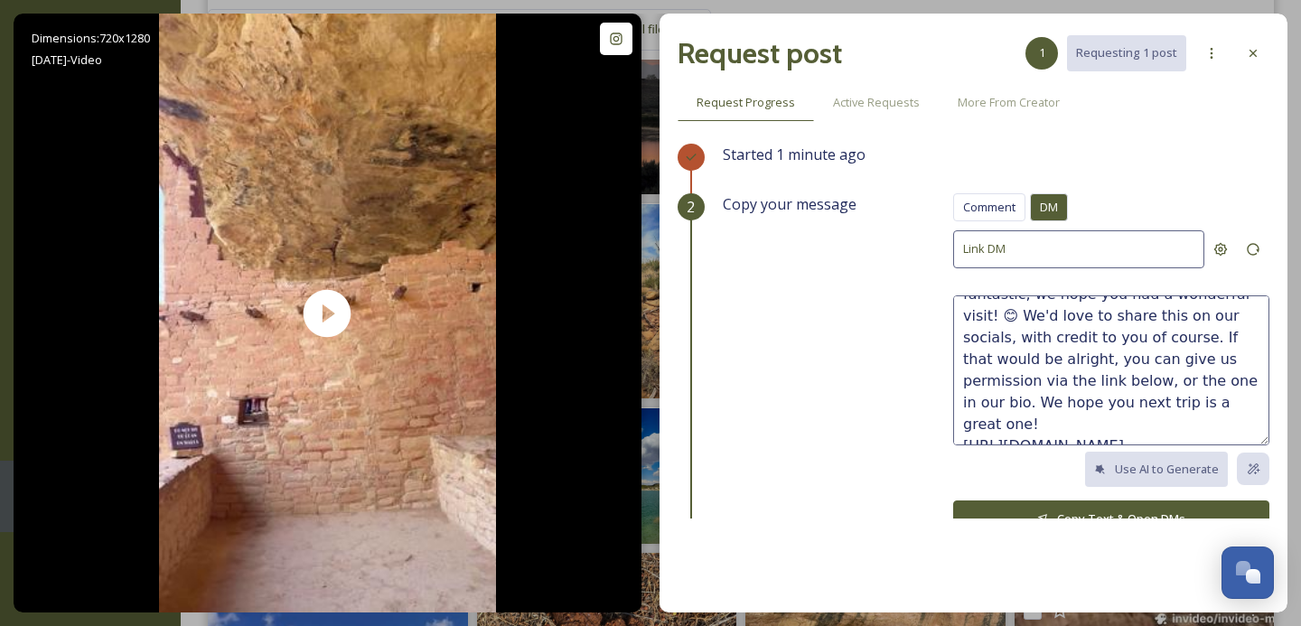
type textarea "@runningdowna_drm This video is fantastic, we hope you had a wonderful visit! 😊…"
click at [1155, 505] on button "Copy Text & Open DMs" at bounding box center [1111, 519] width 316 height 37
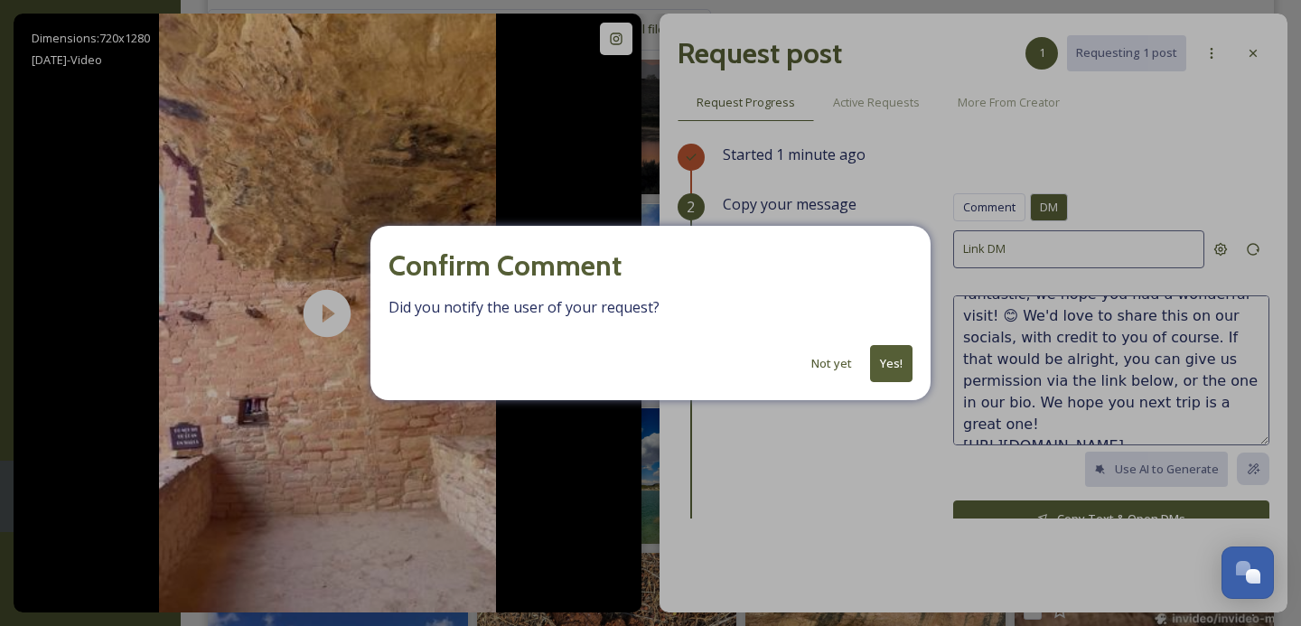
click at [894, 360] on button "Yes!" at bounding box center [891, 363] width 42 height 37
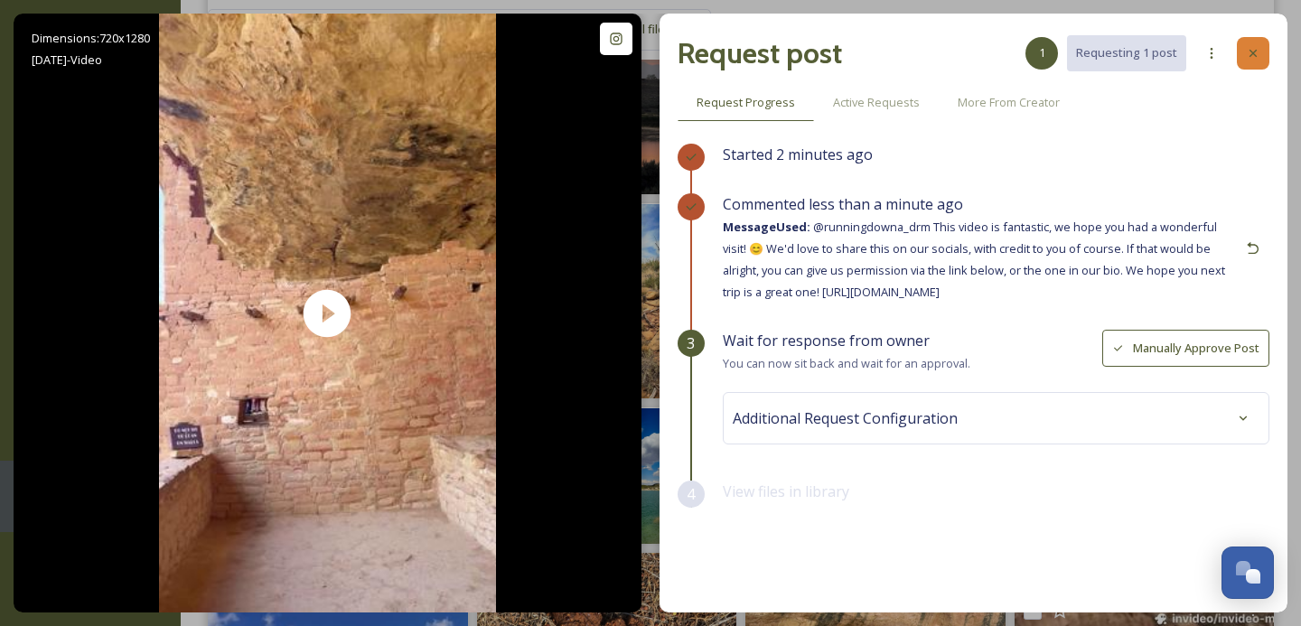
click at [1244, 52] on div at bounding box center [1253, 53] width 33 height 33
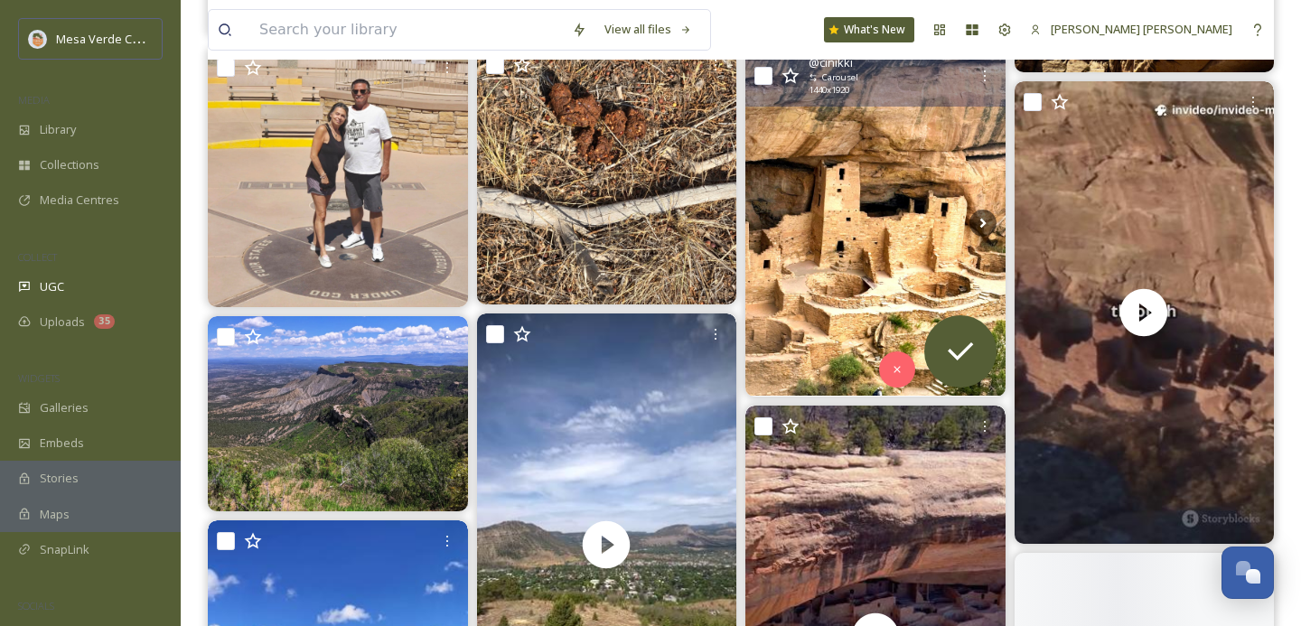
scroll to position [1558, 0]
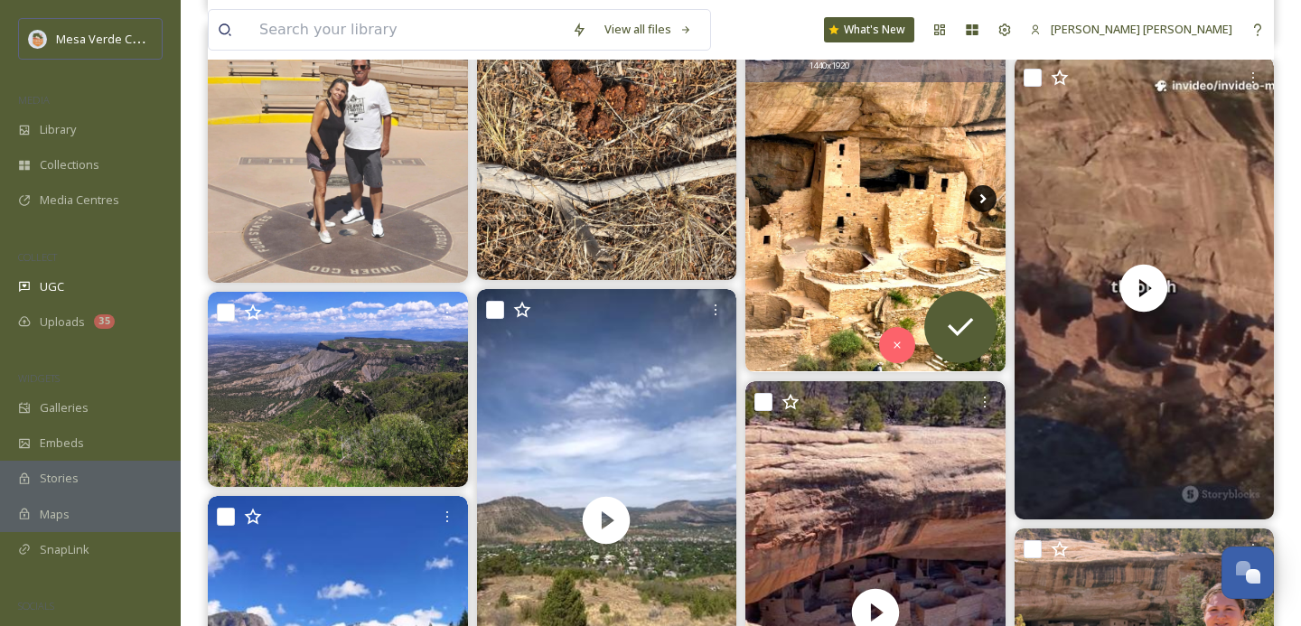
click at [979, 202] on icon at bounding box center [983, 198] width 27 height 27
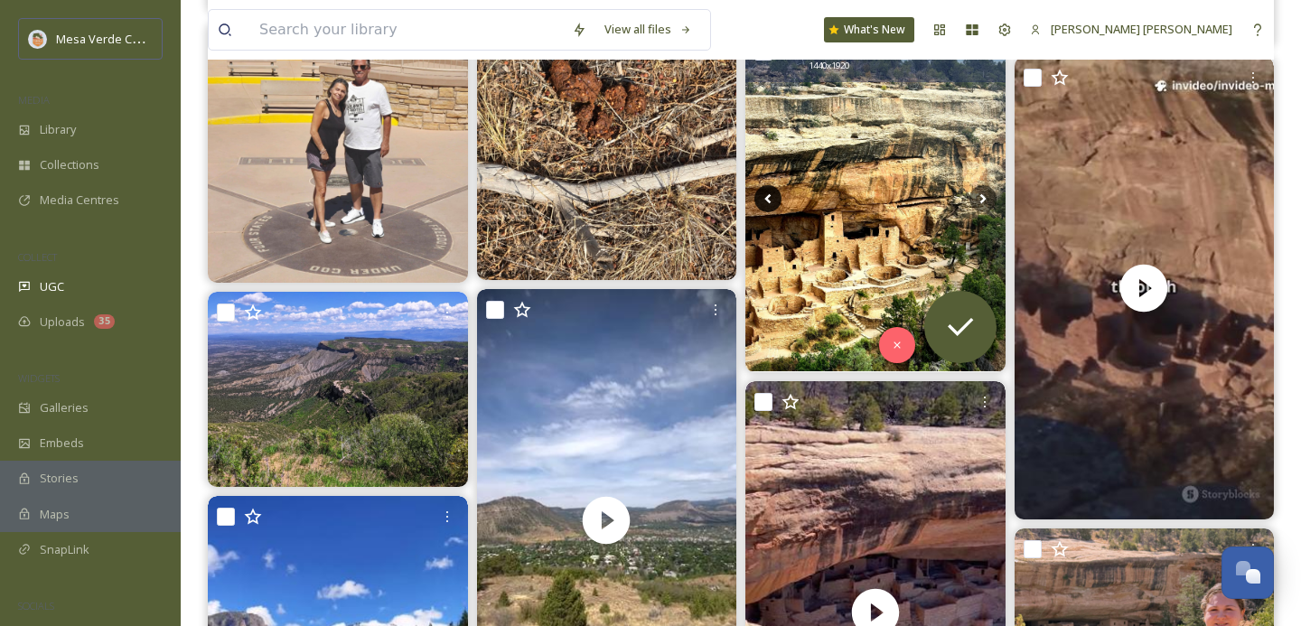
click at [766, 199] on icon at bounding box center [768, 198] width 6 height 10
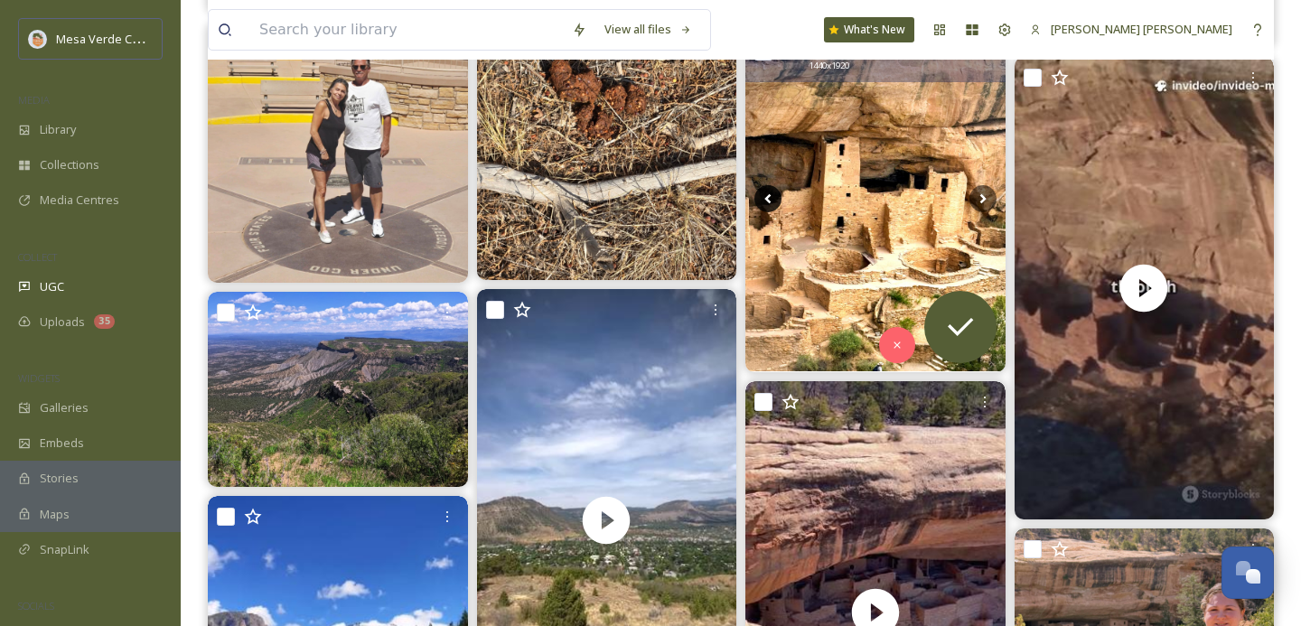
click at [766, 199] on icon at bounding box center [768, 198] width 6 height 10
click at [821, 269] on img at bounding box center [876, 198] width 260 height 346
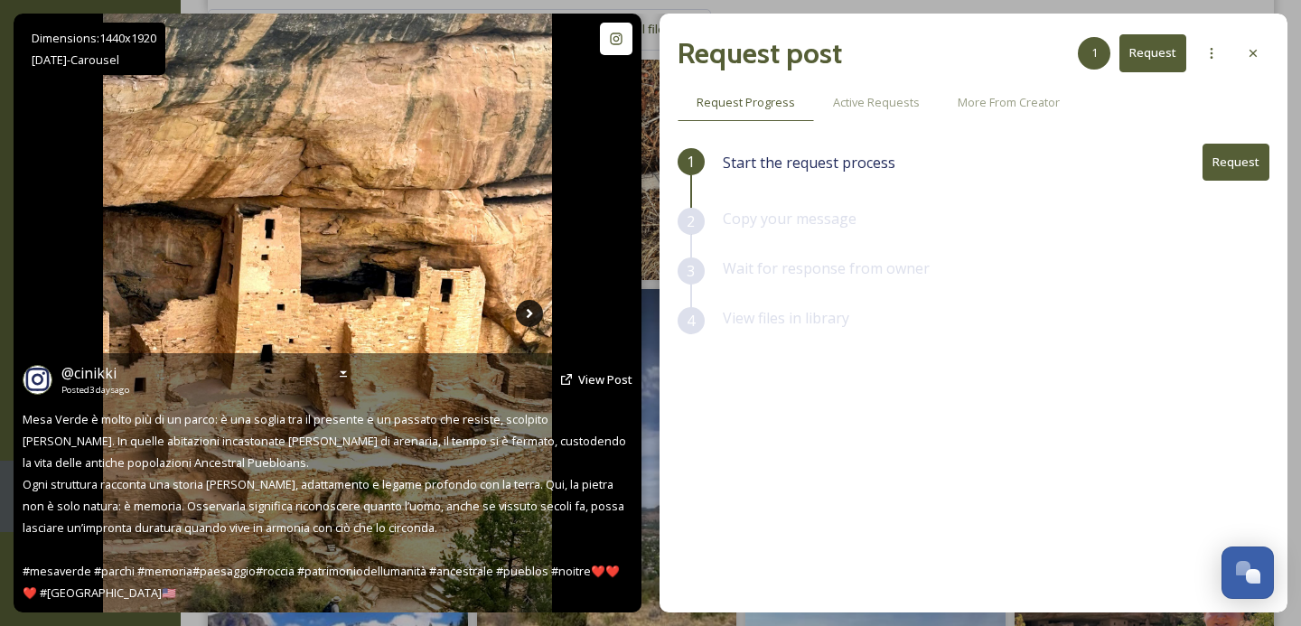
click at [533, 305] on icon at bounding box center [529, 313] width 27 height 27
click at [533, 310] on icon at bounding box center [529, 313] width 27 height 27
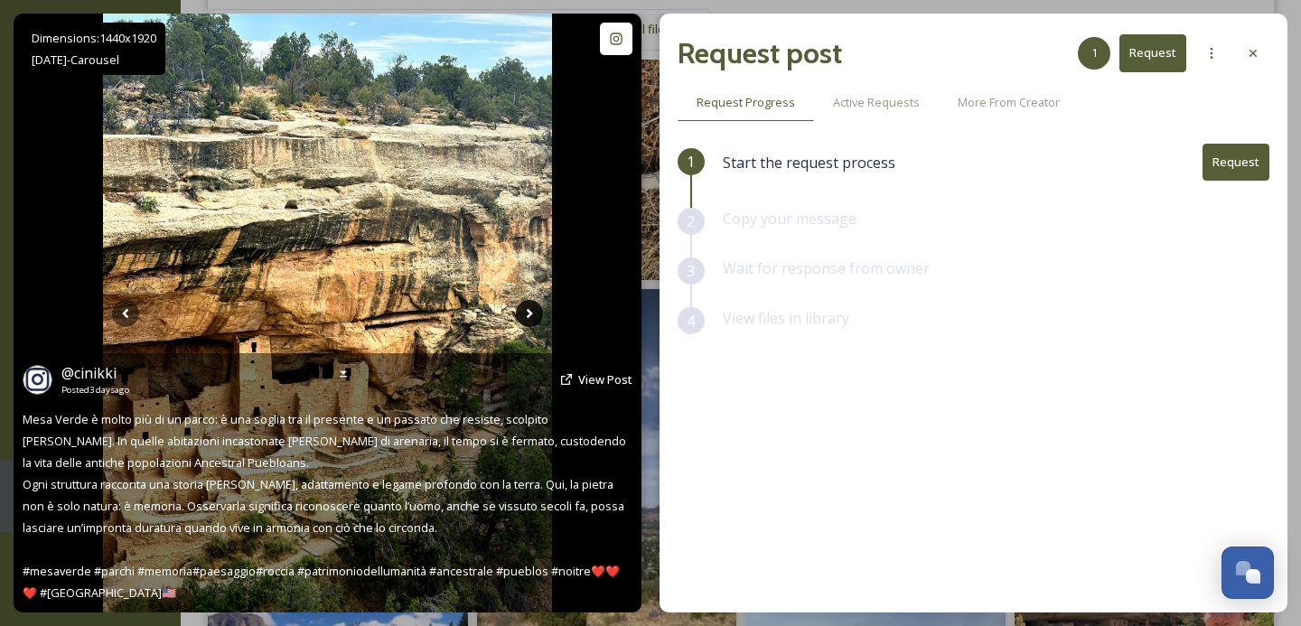
click at [533, 310] on icon at bounding box center [529, 313] width 27 height 27
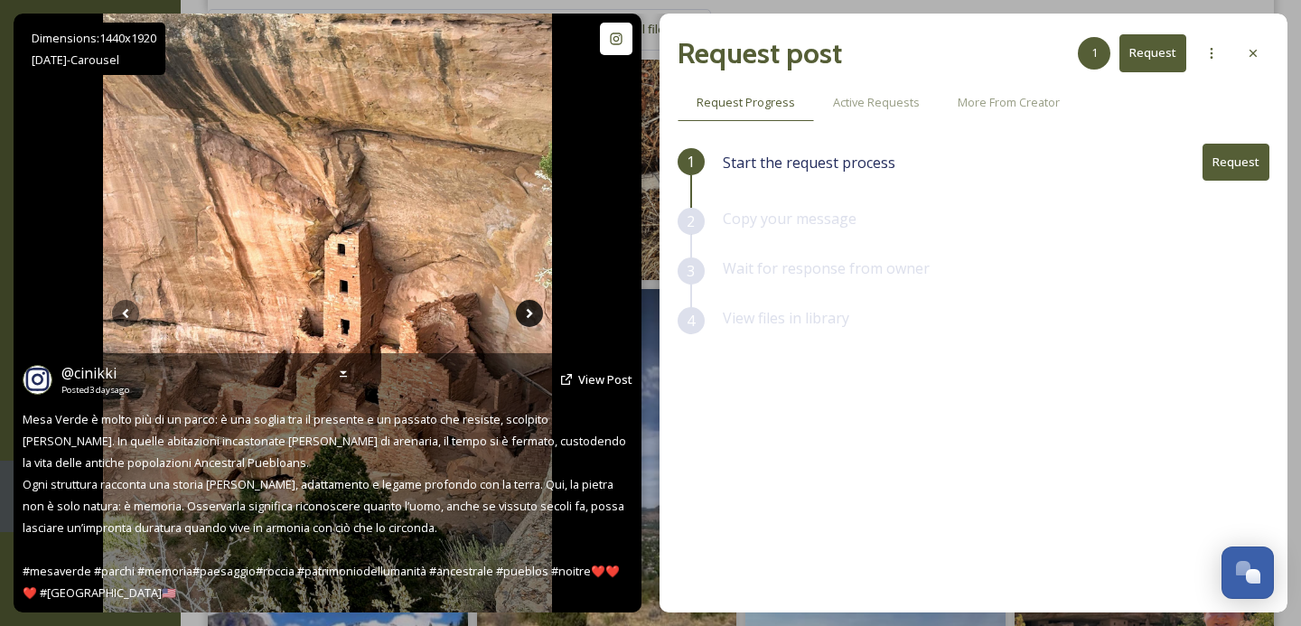
click at [533, 309] on icon at bounding box center [529, 313] width 27 height 27
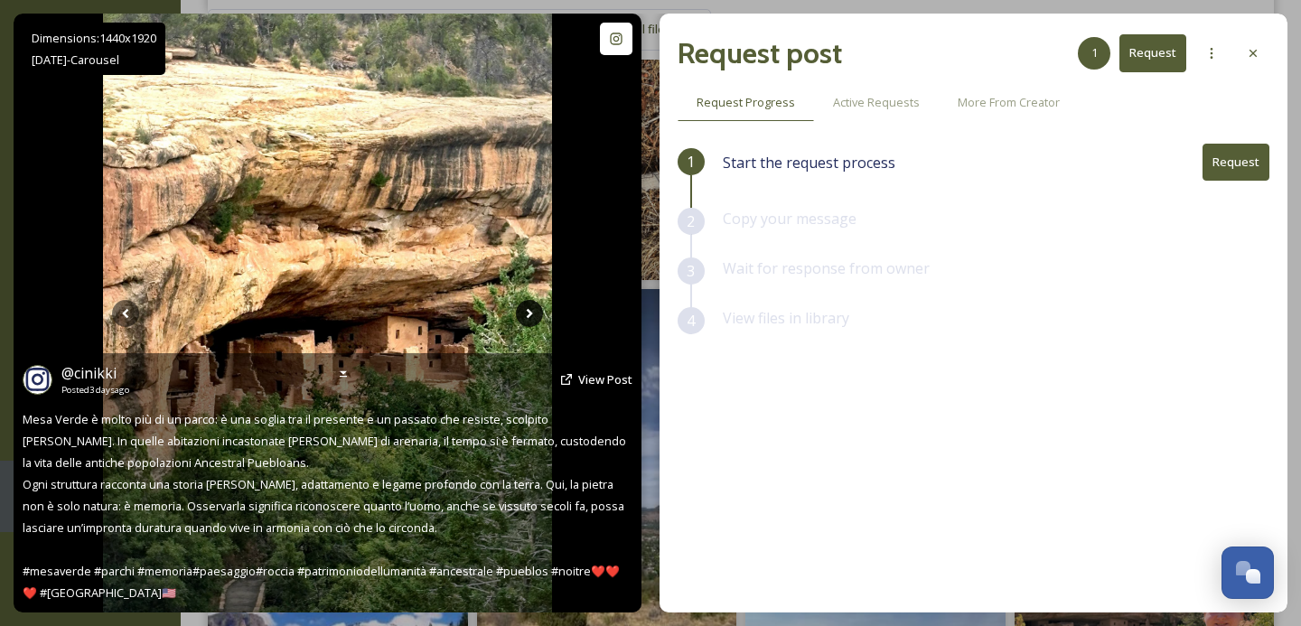
click at [533, 309] on icon at bounding box center [529, 313] width 27 height 27
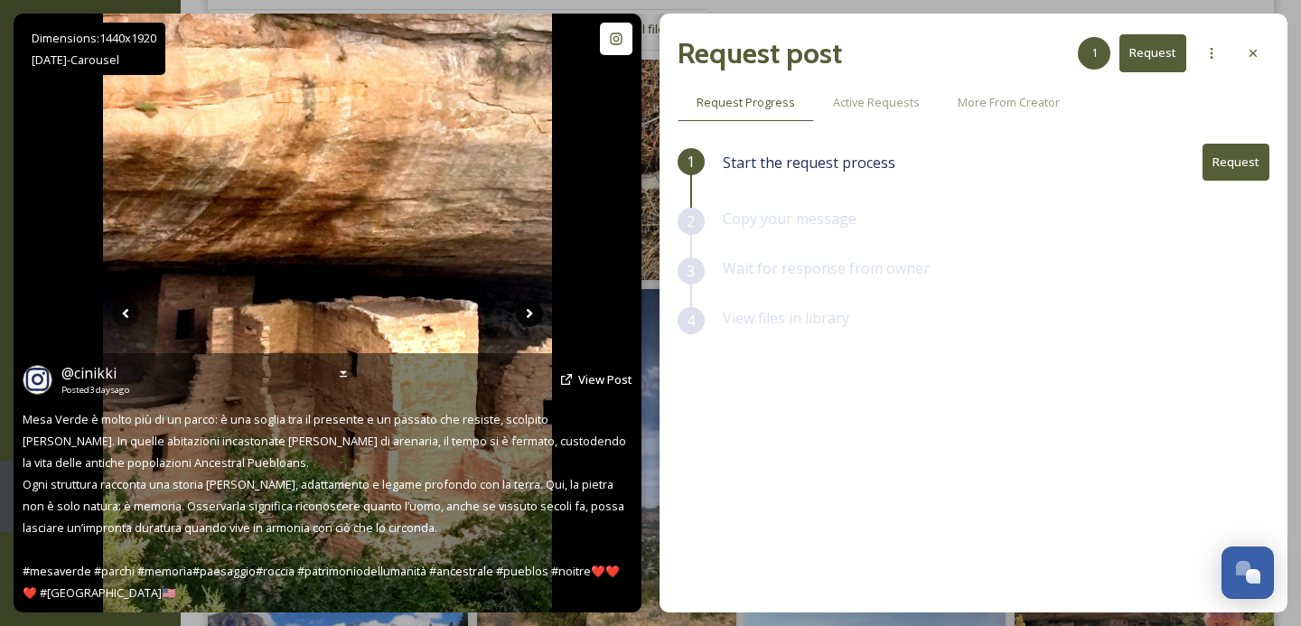
click at [533, 309] on icon at bounding box center [529, 313] width 27 height 27
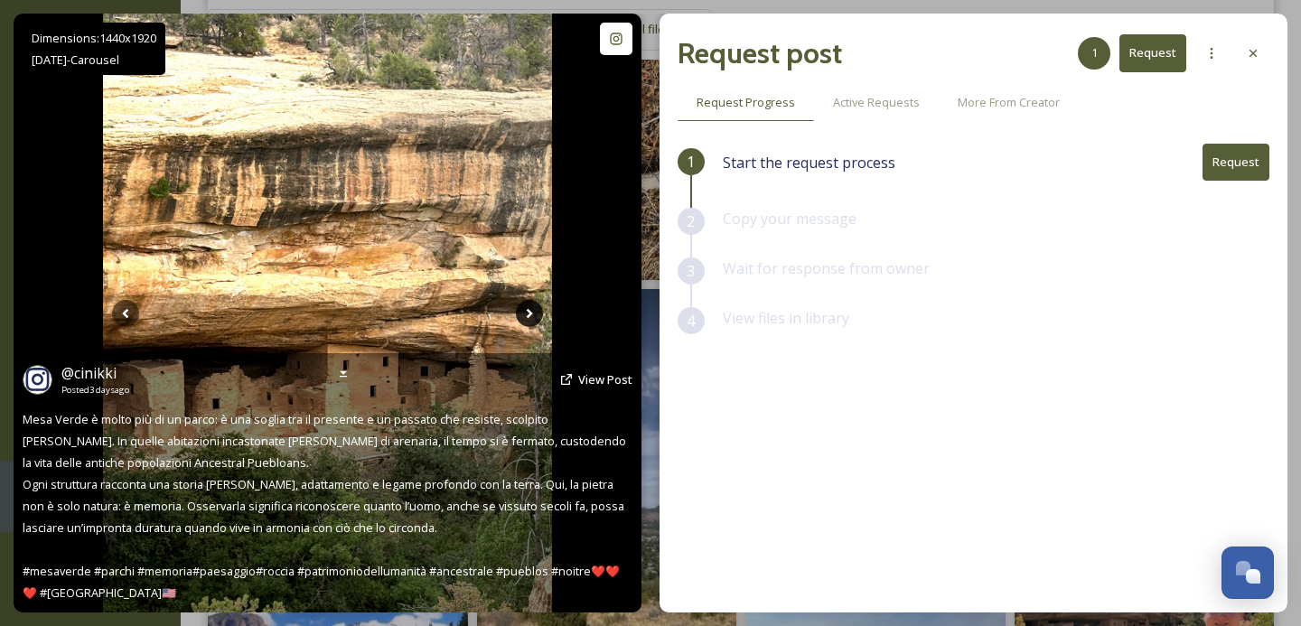
click at [533, 309] on icon at bounding box center [529, 313] width 27 height 27
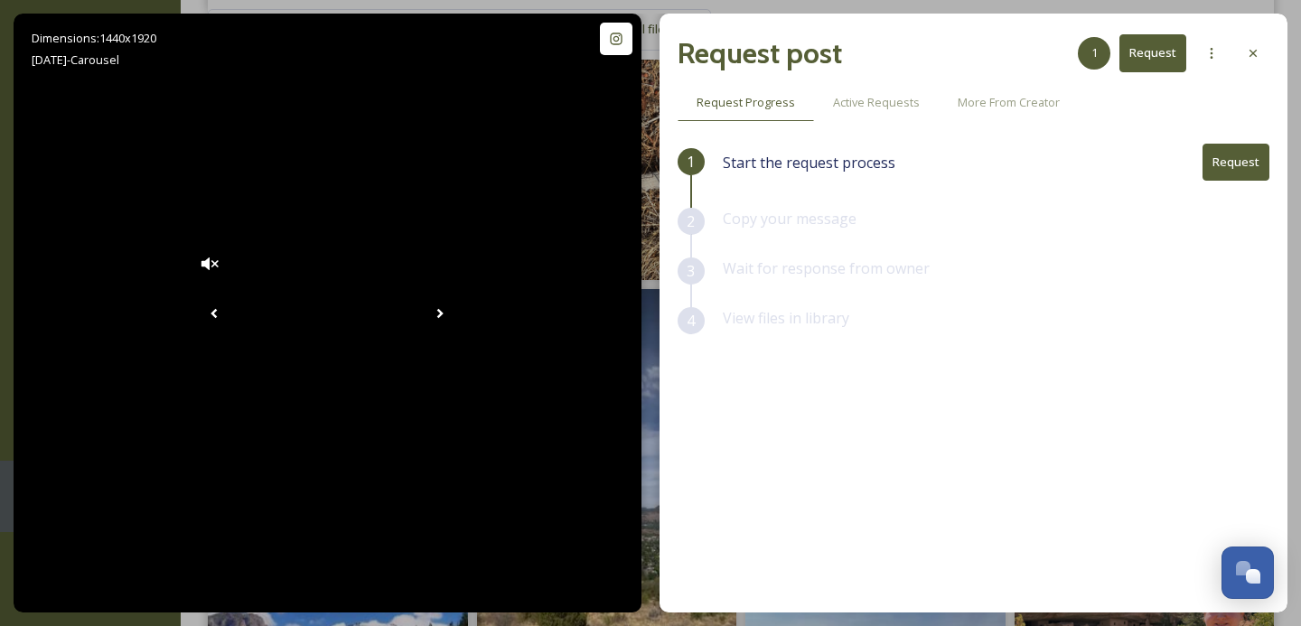
click at [1218, 174] on button "Request" at bounding box center [1236, 162] width 67 height 37
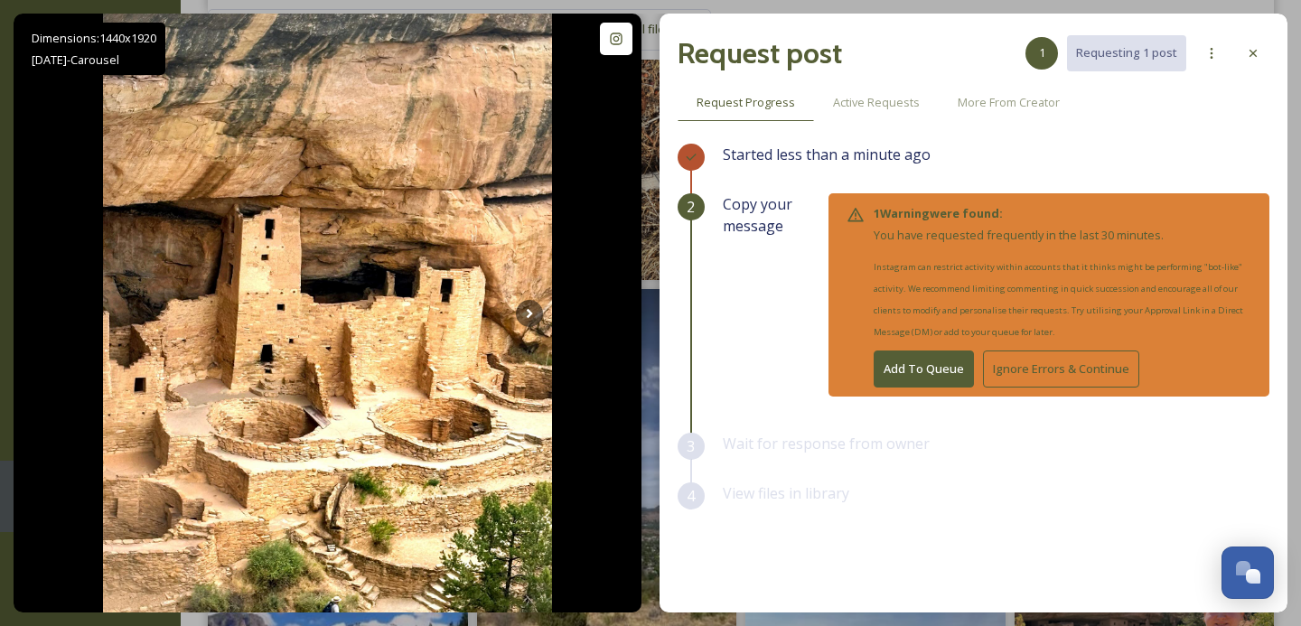
click at [947, 358] on button "Add To Queue" at bounding box center [924, 369] width 100 height 37
